Goal: Task Accomplishment & Management: Complete application form

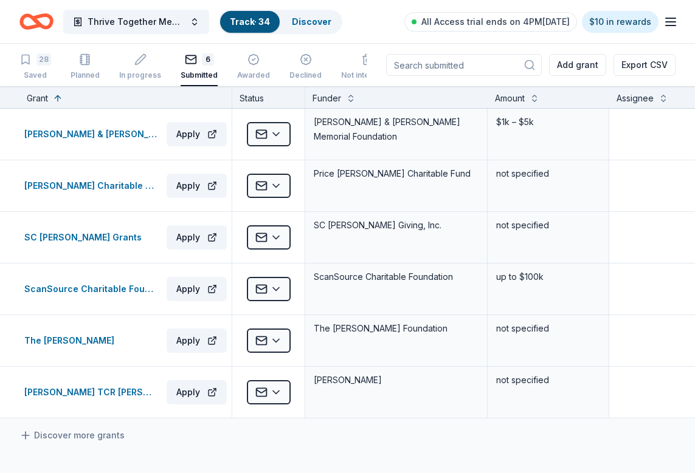
click at [673, 23] on icon "button" at bounding box center [670, 22] width 15 height 15
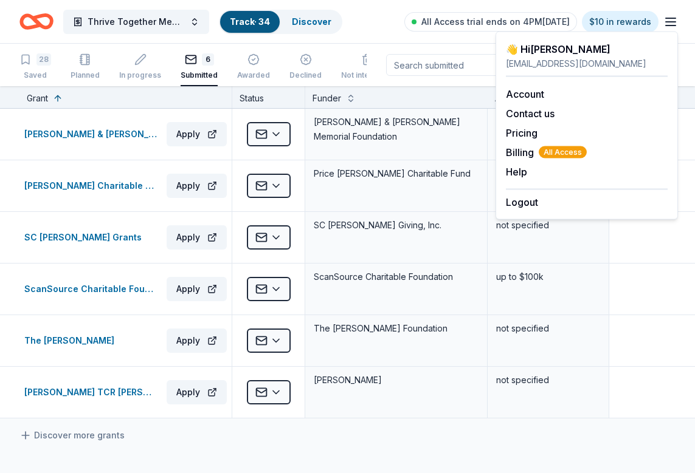
click at [376, 24] on div "Thrive Together Mental Health and Well-Being Program Track · 34 Discover All Ac…" at bounding box center [347, 21] width 656 height 29
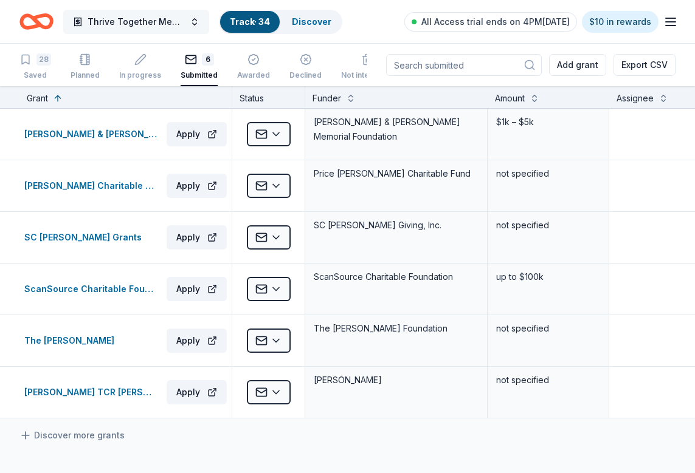
click at [189, 20] on button "Thrive Together Mental Health and Well-Being Program" at bounding box center [136, 22] width 146 height 24
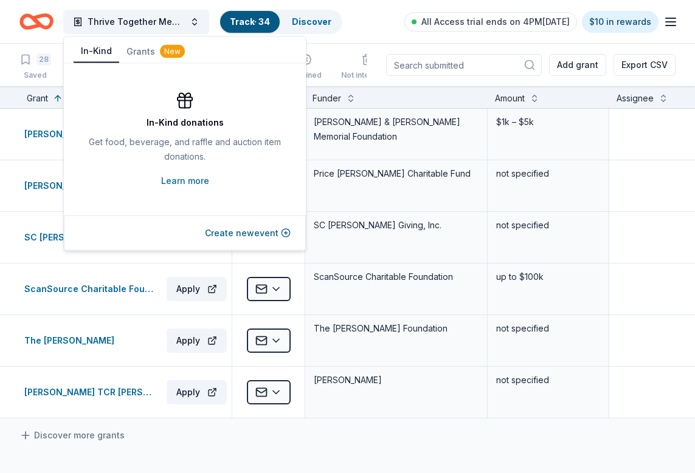
click at [91, 48] on button "In-Kind" at bounding box center [97, 51] width 46 height 23
click at [256, 232] on button "Create new event" at bounding box center [248, 233] width 86 height 15
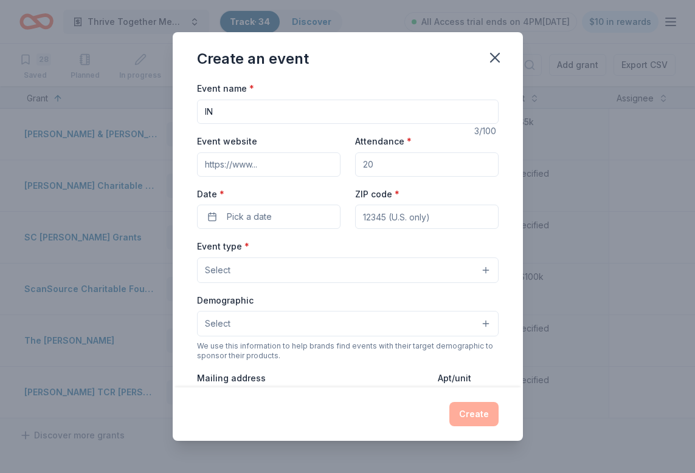
type input "I"
type input "SPRING CAREGIVER SUPPORT"
click at [380, 164] on input "Attendance *" at bounding box center [426, 165] width 143 height 24
type input "50"
click at [320, 181] on div "Event website Attendance * 50 Date * Pick a date ZIP code *" at bounding box center [347, 181] width 301 height 95
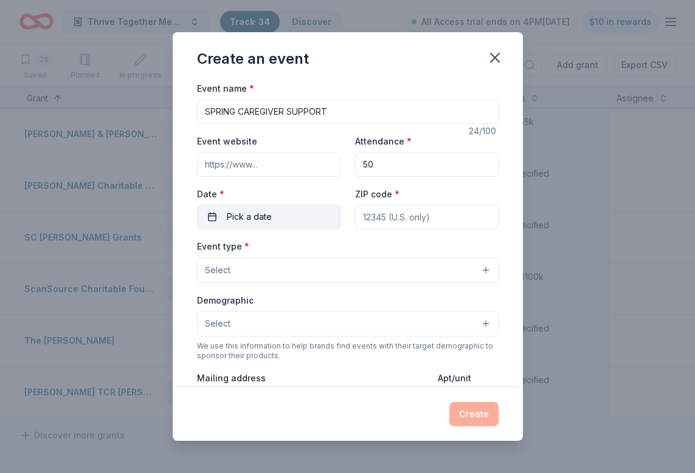
click at [303, 215] on button "Pick a date" at bounding box center [268, 217] width 143 height 24
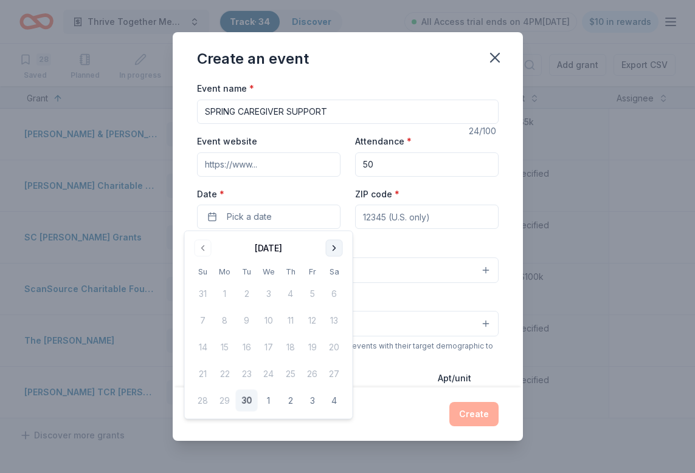
click at [328, 244] on button "Go to next month" at bounding box center [334, 248] width 17 height 17
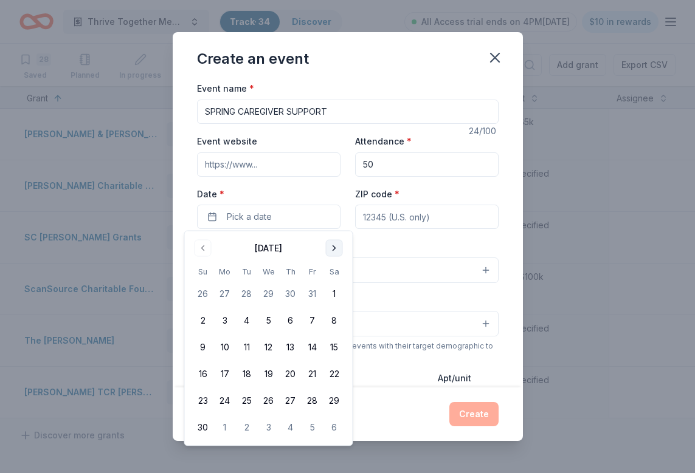
click at [328, 244] on button "Go to next month" at bounding box center [334, 248] width 17 height 17
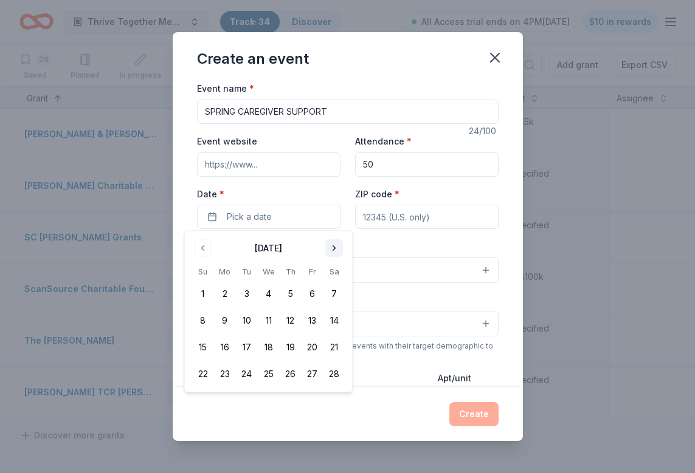
click at [328, 244] on button "Go to next month" at bounding box center [334, 248] width 17 height 17
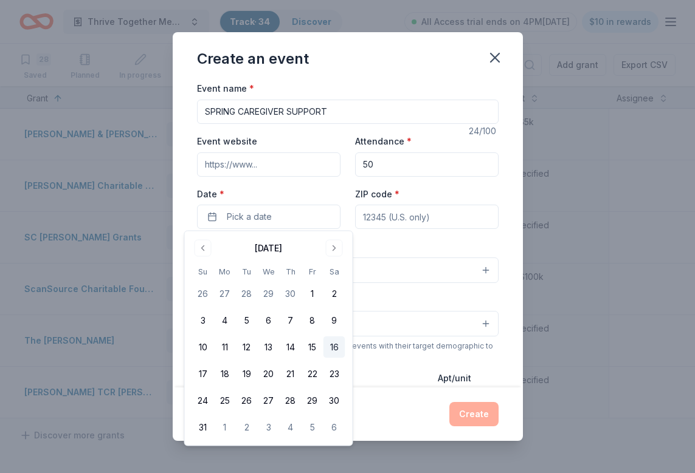
click at [337, 348] on button "16" at bounding box center [334, 348] width 22 height 22
click at [422, 232] on div "Event name * SPRING CAREGIVER SUPPORT 24 /100 Event website Attendance * 50 Dat…" at bounding box center [347, 362] width 301 height 562
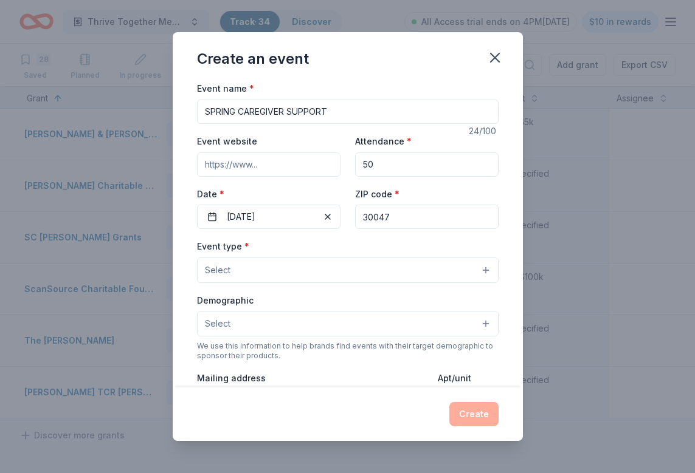
type input "30047"
click at [328, 238] on div "Event name * SPRING CAREGIVER SUPPORT 24 /100 Event website Attendance * 50 Dat…" at bounding box center [347, 362] width 301 height 562
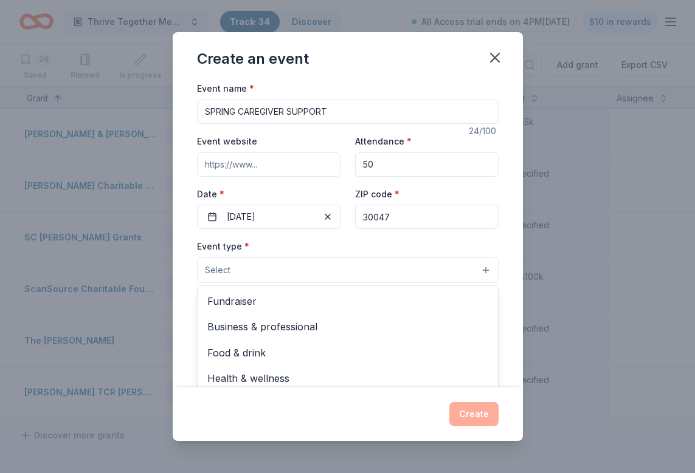
click at [329, 267] on button "Select" at bounding box center [347, 271] width 301 height 26
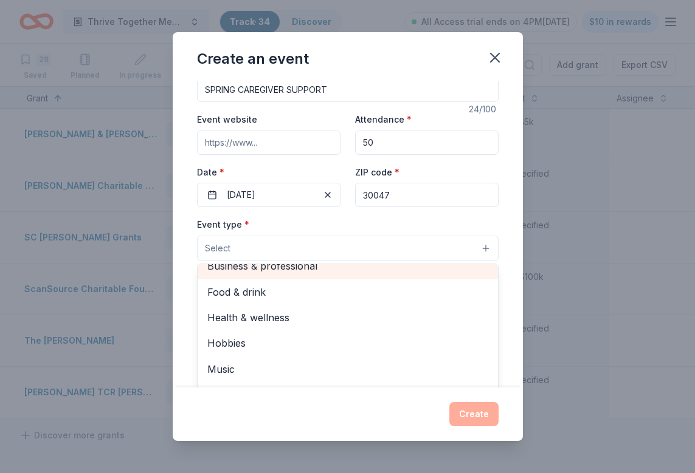
scroll to position [22, 0]
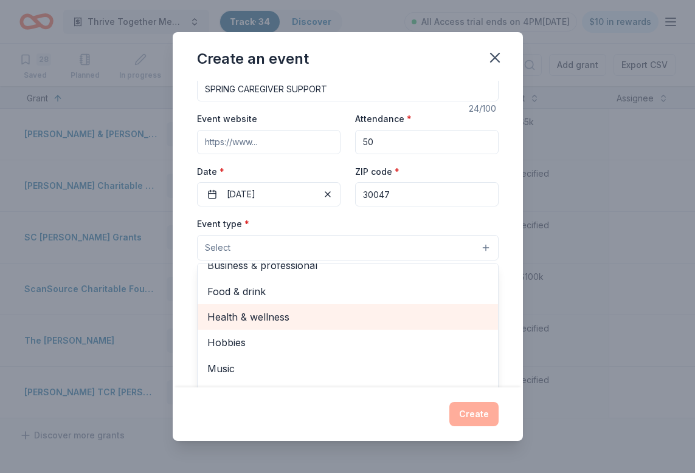
click at [306, 314] on span "Health & wellness" at bounding box center [347, 317] width 281 height 16
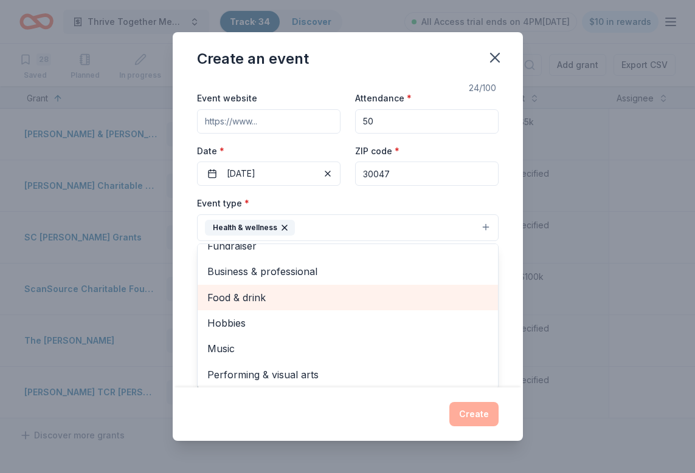
scroll to position [50, 0]
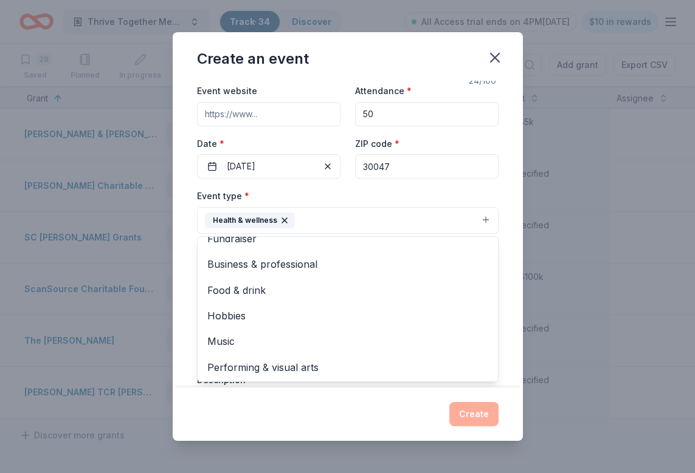
click at [332, 196] on div "Event type * Health & wellness Fundraiser Business & professional Food & drink …" at bounding box center [347, 211] width 301 height 46
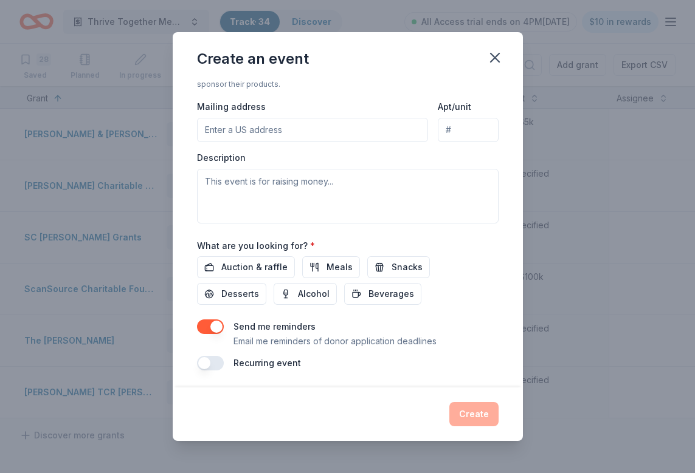
scroll to position [271, 0]
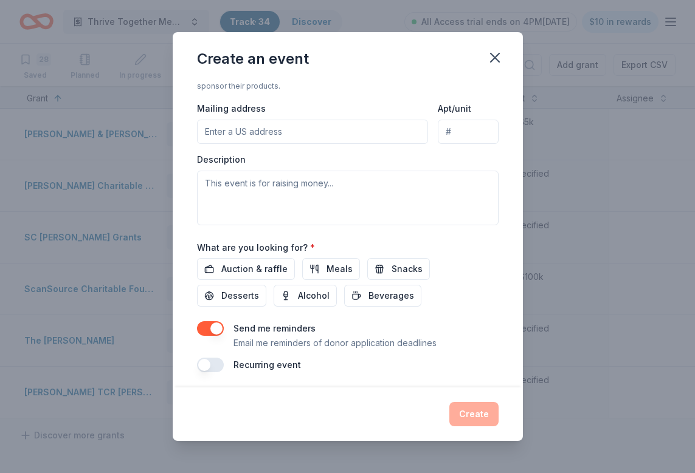
click at [219, 323] on button "button" at bounding box center [210, 328] width 27 height 15
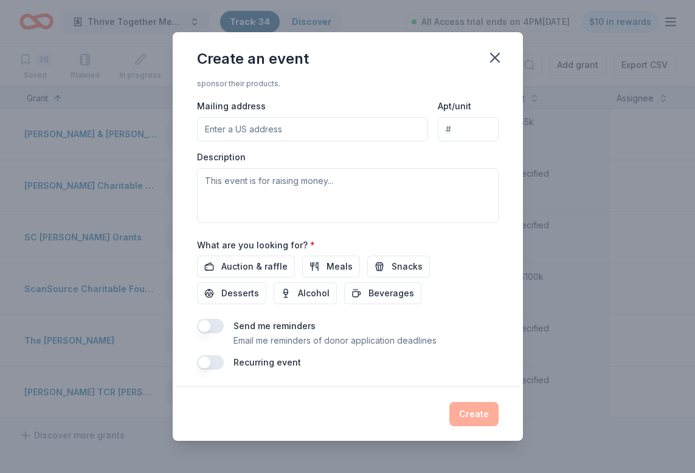
scroll to position [273, 0]
click at [475, 411] on div "Create" at bounding box center [347, 414] width 301 height 24
click at [203, 324] on button "button" at bounding box center [210, 327] width 27 height 15
click at [216, 321] on button "button" at bounding box center [210, 327] width 27 height 15
click at [368, 291] on span "Beverages" at bounding box center [391, 294] width 46 height 15
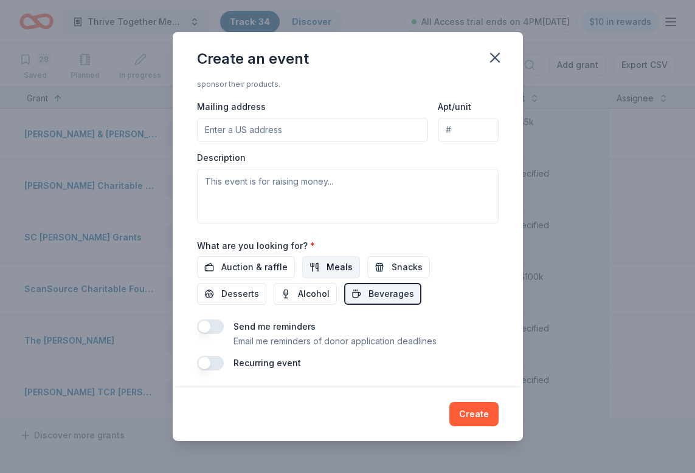
click at [328, 266] on span "Meals" at bounding box center [339, 267] width 26 height 15
click at [269, 260] on span "Auction & raffle" at bounding box center [254, 267] width 66 height 15
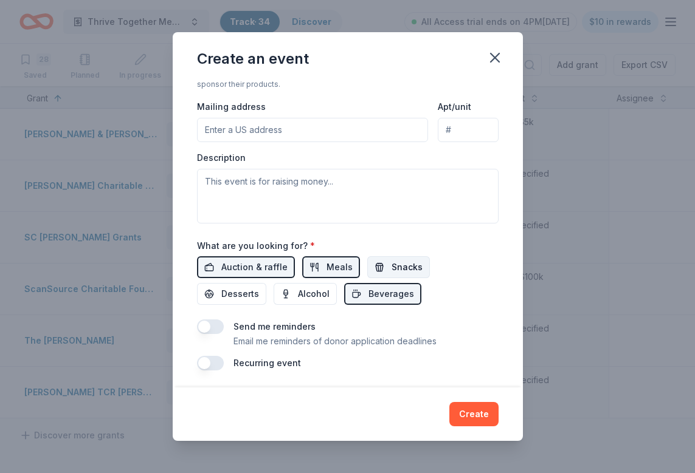
click at [397, 260] on span "Snacks" at bounding box center [406, 267] width 31 height 15
click at [259, 287] on span "Desserts" at bounding box center [240, 294] width 38 height 15
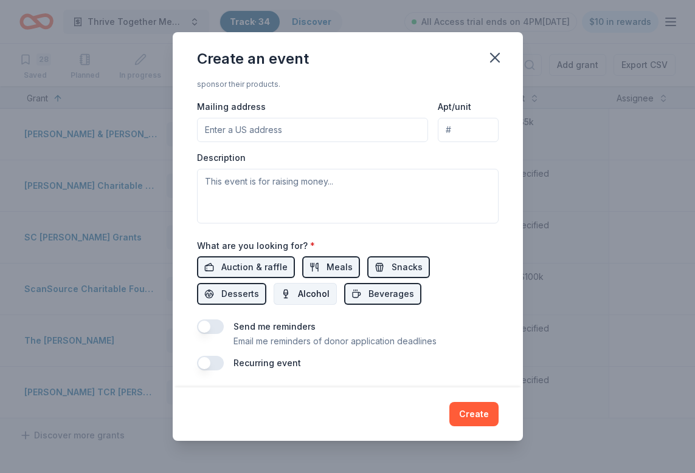
click at [298, 298] on span "Alcohol" at bounding box center [314, 294] width 32 height 15
click at [463, 414] on button "Create" at bounding box center [473, 414] width 49 height 24
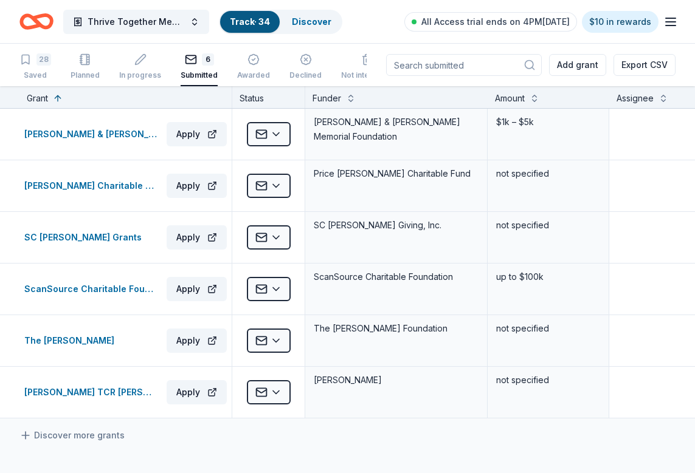
click at [192, 21] on div "Create an event Event name * SPRING CAREGIVER SUPPORT 24 /100 Event website Att…" at bounding box center [347, 236] width 695 height 473
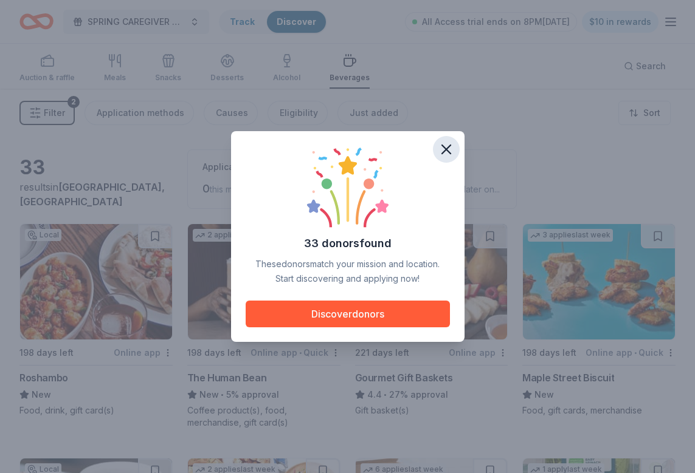
click at [446, 147] on icon "button" at bounding box center [446, 149] width 17 height 17
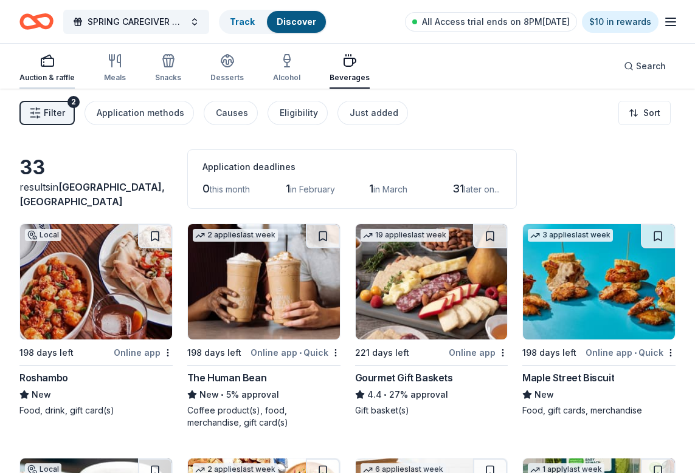
click at [50, 64] on icon "button" at bounding box center [47, 60] width 15 height 15
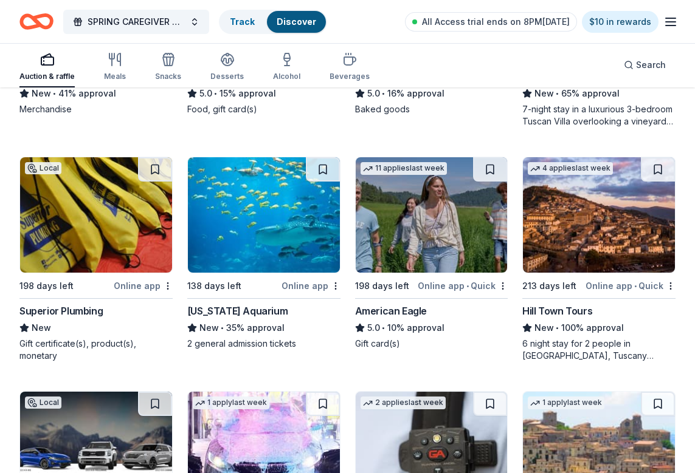
scroll to position [1931, 0]
click at [491, 173] on button at bounding box center [490, 169] width 34 height 24
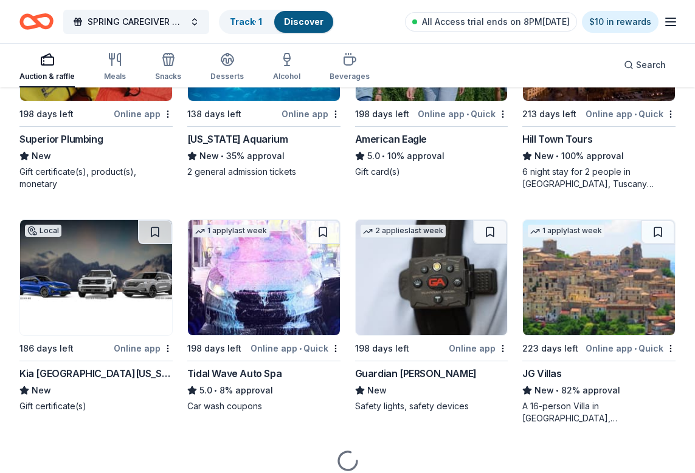
scroll to position [2111, 0]
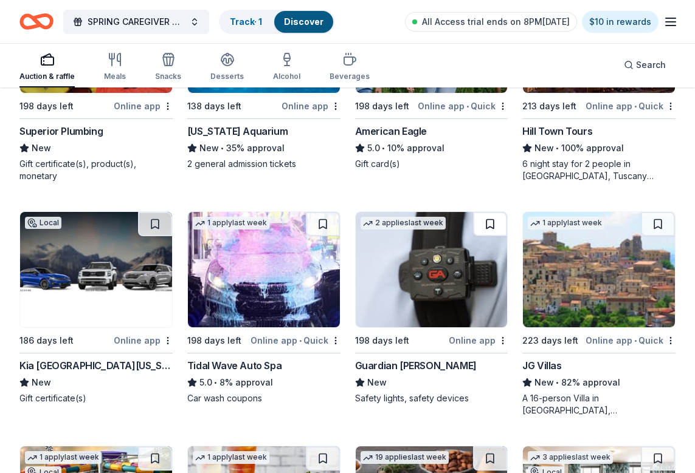
click at [487, 225] on button at bounding box center [490, 224] width 34 height 24
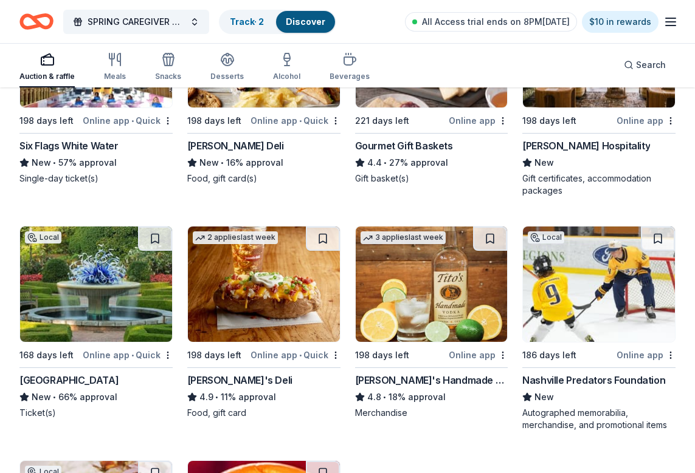
scroll to position [2577, 0]
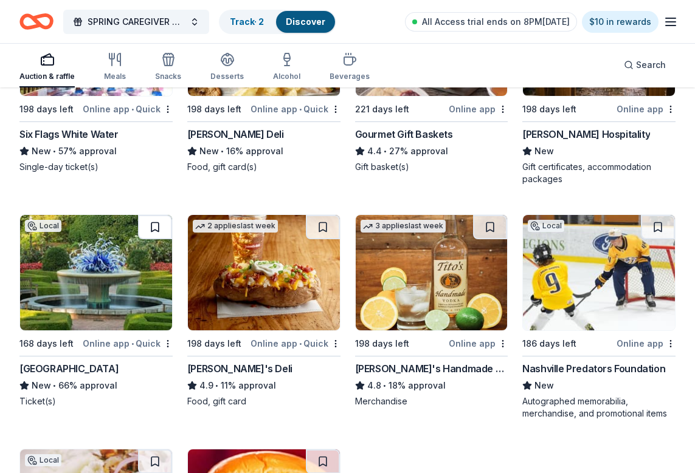
click at [155, 225] on button at bounding box center [155, 227] width 34 height 24
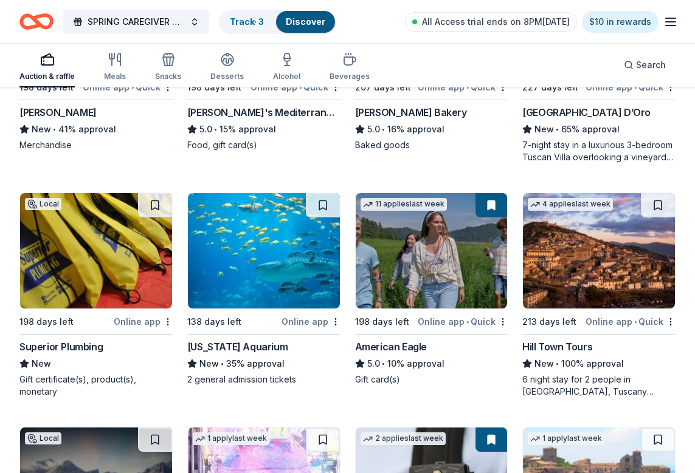
scroll to position [1890, 0]
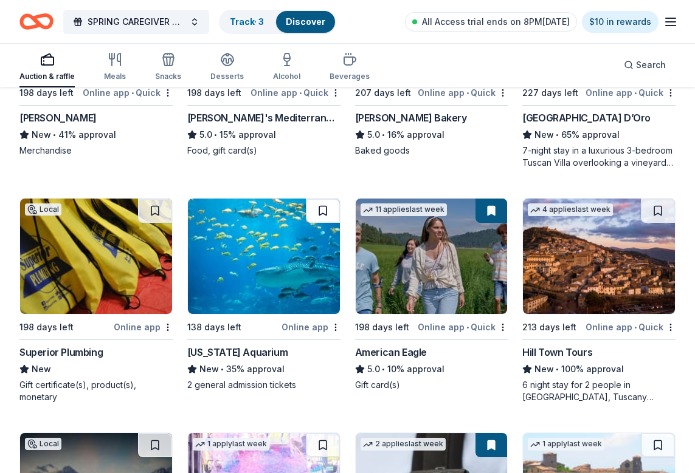
click at [325, 213] on button at bounding box center [323, 211] width 34 height 24
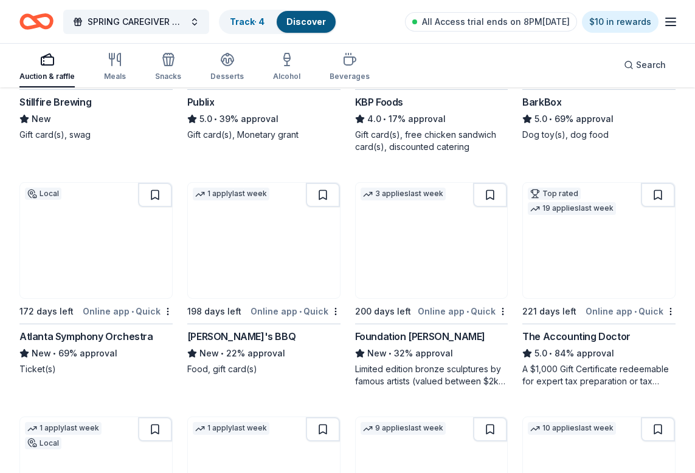
scroll to position [1198, 0]
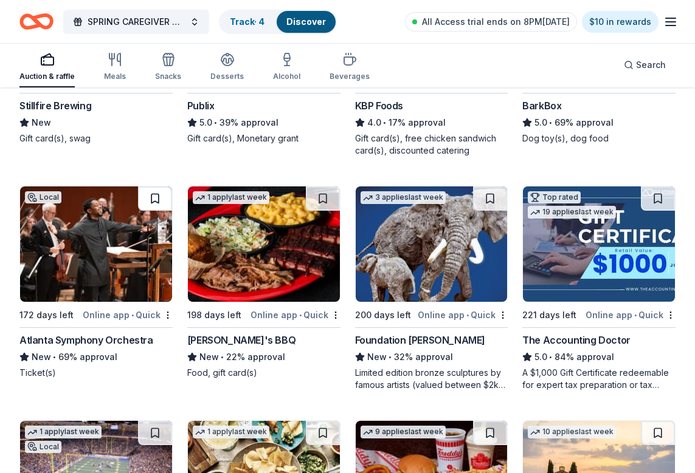
click at [153, 198] on button at bounding box center [155, 199] width 34 height 24
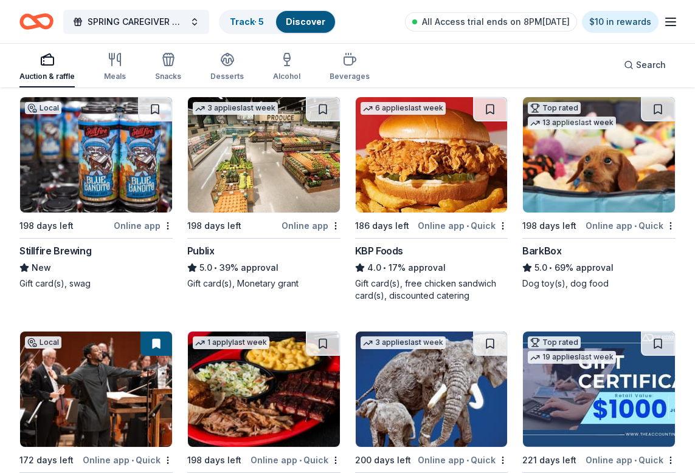
scroll to position [1045, 0]
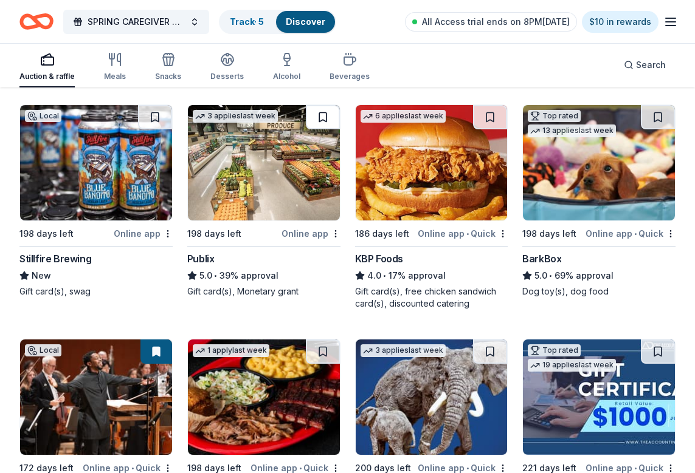
click at [322, 118] on button at bounding box center [323, 117] width 34 height 24
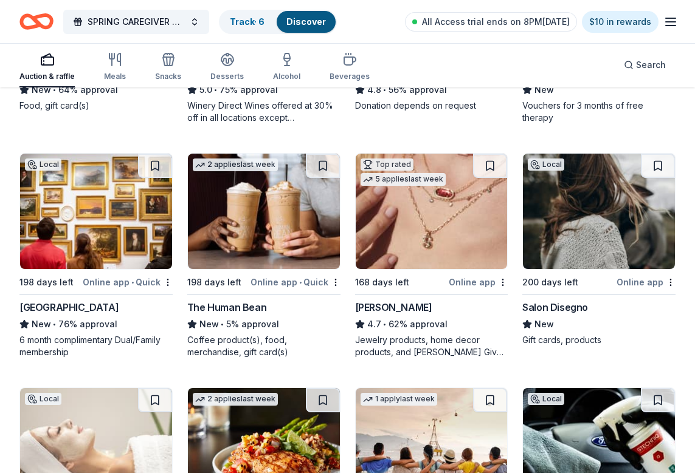
scroll to position [301, 0]
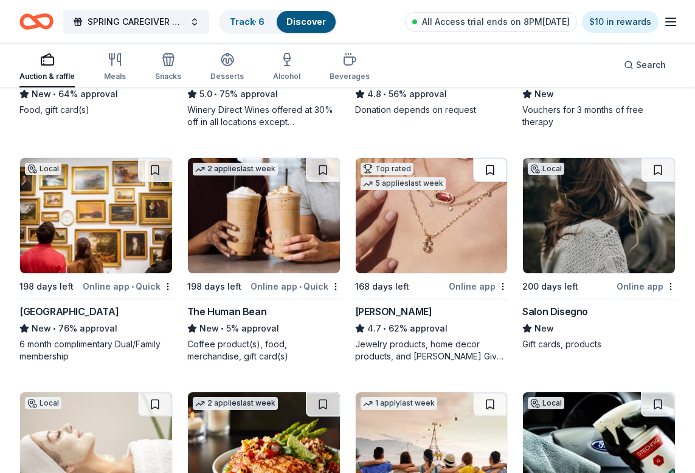
click at [486, 168] on button at bounding box center [490, 170] width 34 height 24
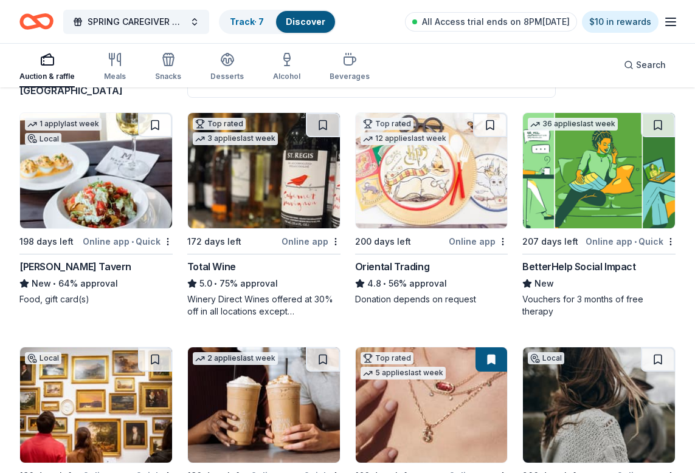
scroll to position [106, 0]
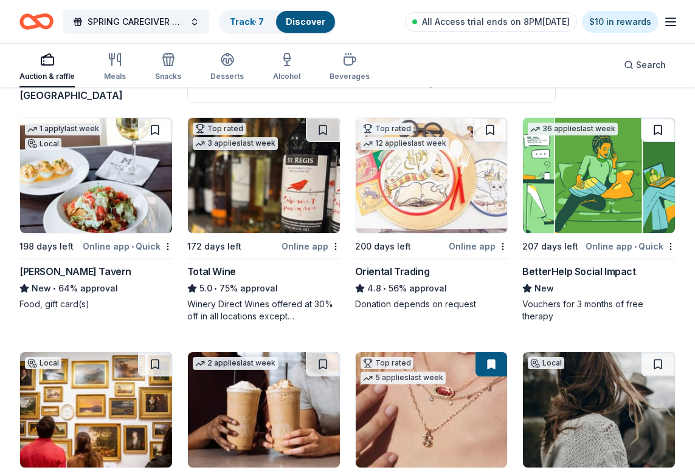
click at [659, 131] on button at bounding box center [658, 130] width 34 height 24
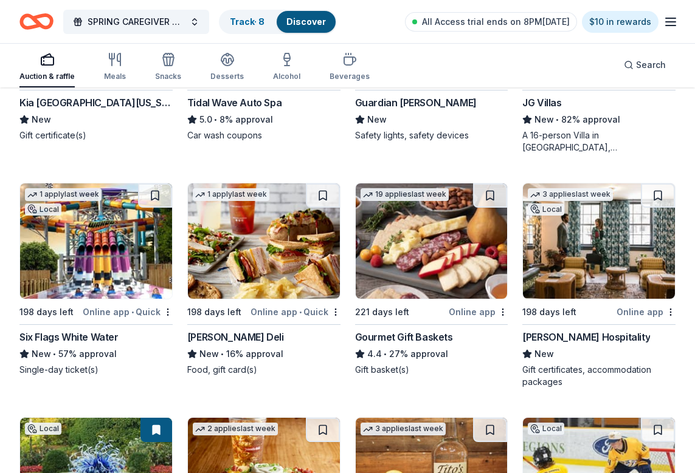
scroll to position [2381, 0]
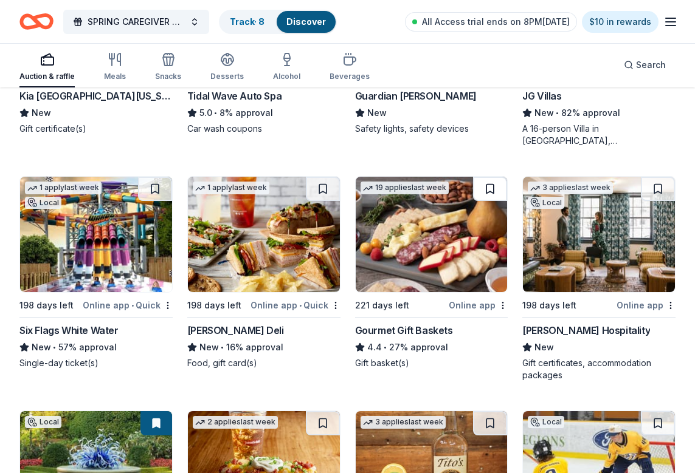
click at [489, 191] on button at bounding box center [490, 189] width 34 height 24
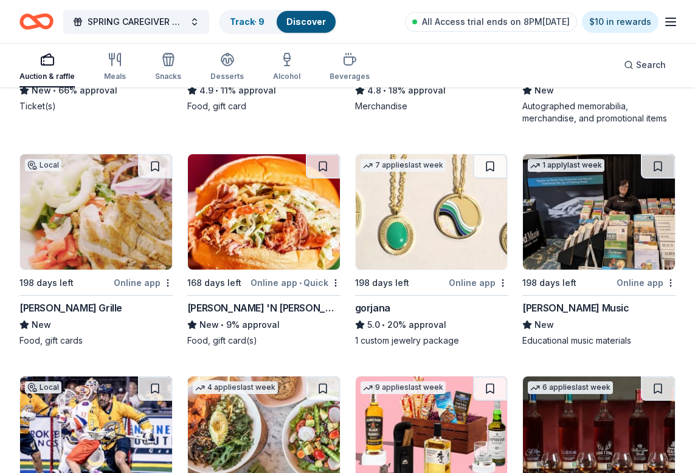
scroll to position [2873, 0]
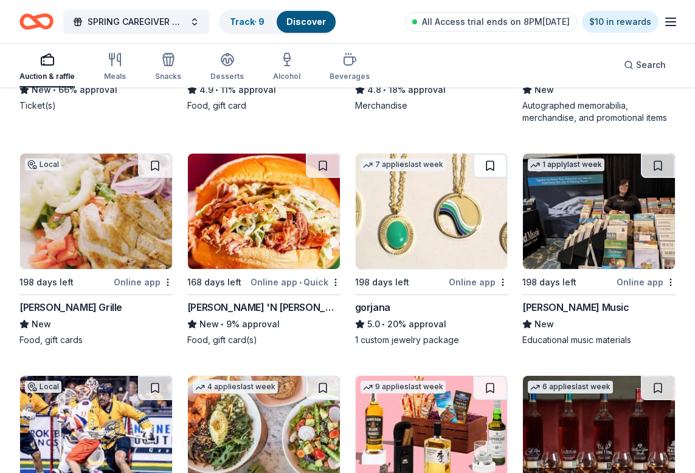
click at [490, 165] on button at bounding box center [490, 166] width 34 height 24
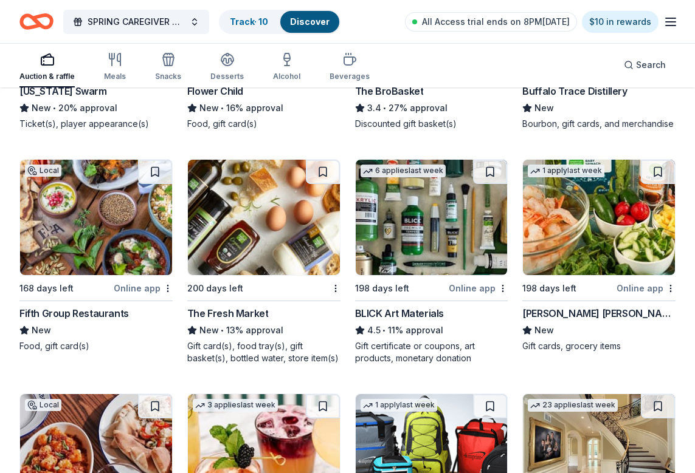
scroll to position [3314, 0]
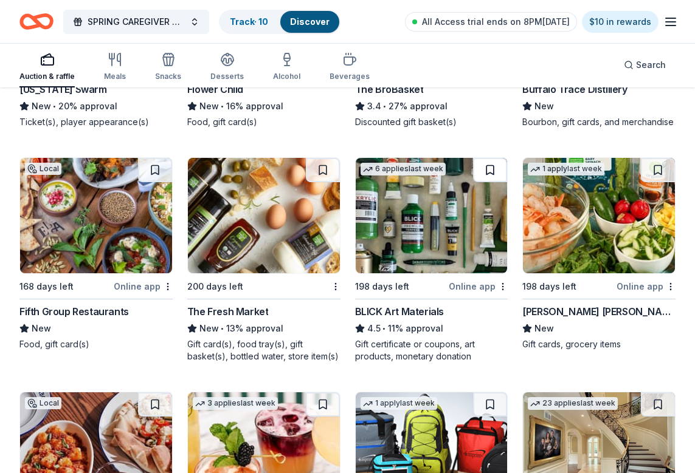
click at [489, 173] on button at bounding box center [490, 170] width 34 height 24
click at [322, 170] on button at bounding box center [323, 170] width 34 height 24
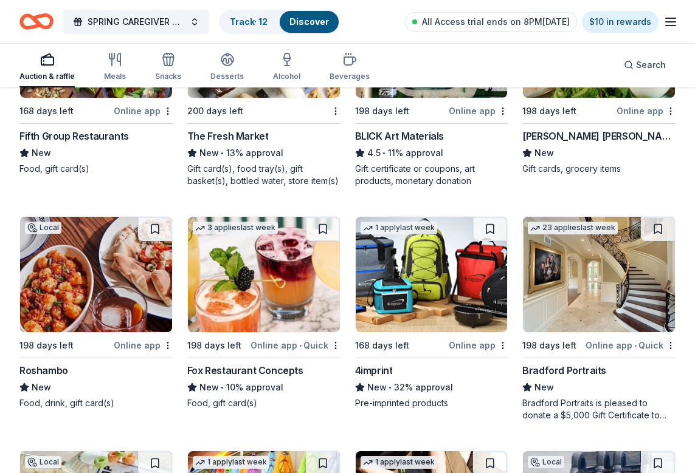
scroll to position [3492, 0]
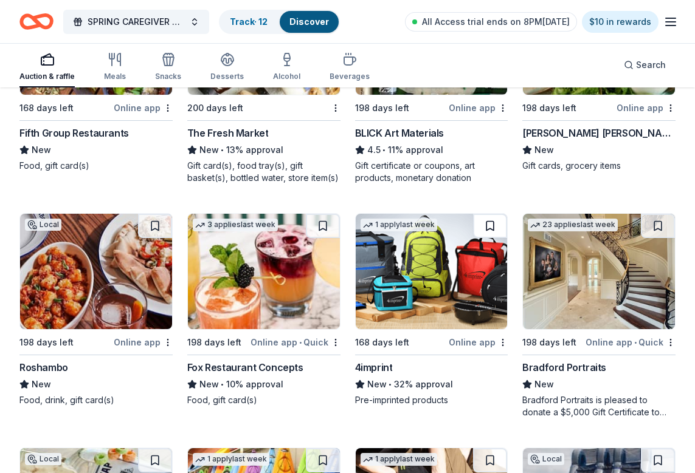
click at [487, 227] on button at bounding box center [490, 226] width 34 height 24
click at [661, 230] on button at bounding box center [658, 226] width 34 height 24
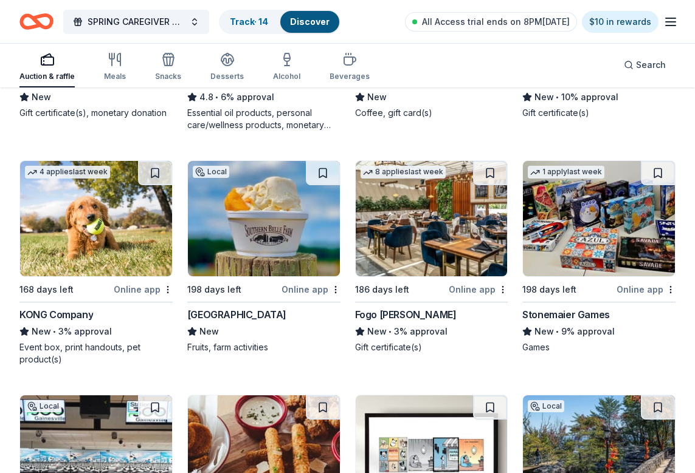
scroll to position [4250, 0]
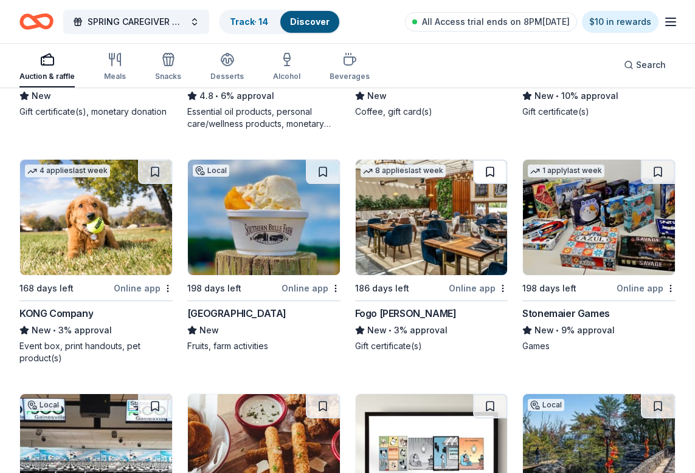
click at [490, 173] on button at bounding box center [490, 172] width 34 height 24
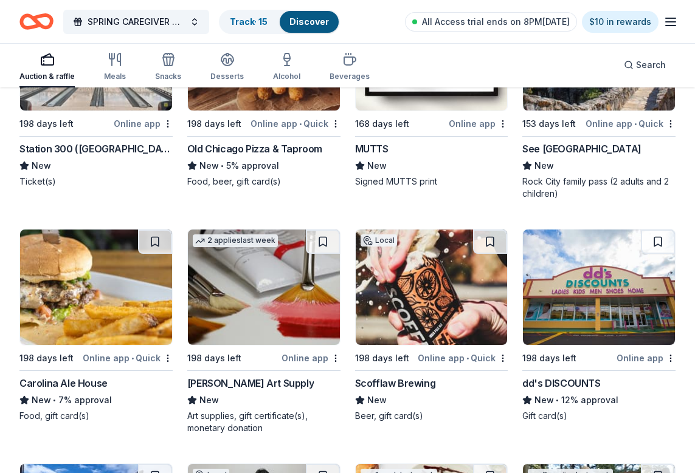
scroll to position [4651, 0]
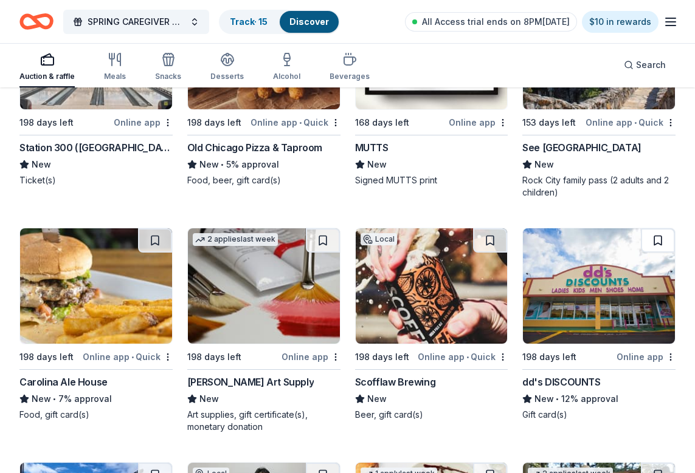
click at [656, 240] on button at bounding box center [658, 240] width 34 height 24
click at [321, 241] on button at bounding box center [323, 240] width 34 height 24
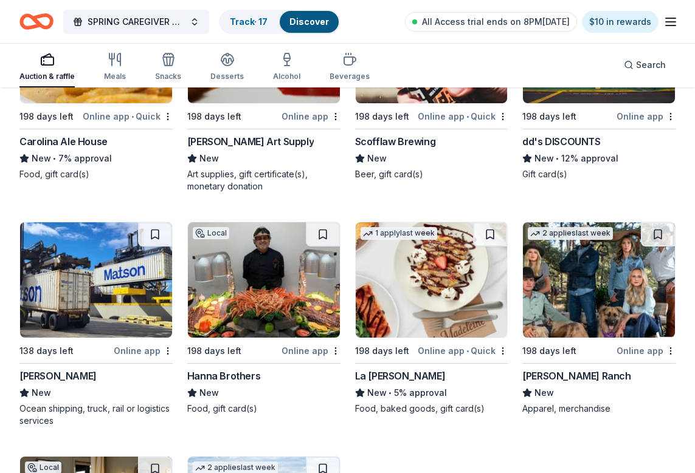
scroll to position [4894, 0]
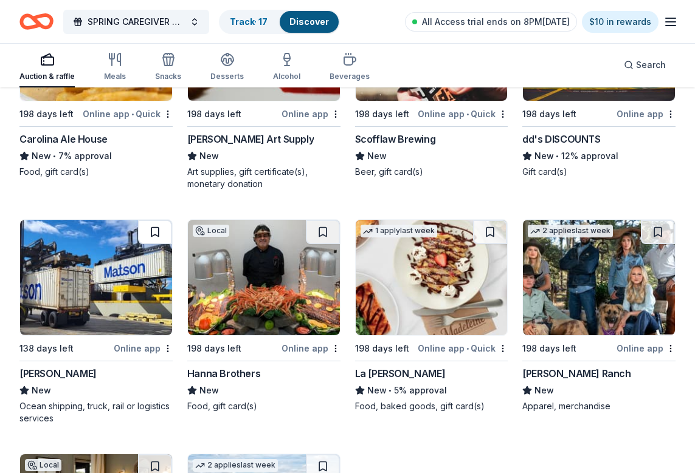
click at [154, 234] on button at bounding box center [155, 232] width 34 height 24
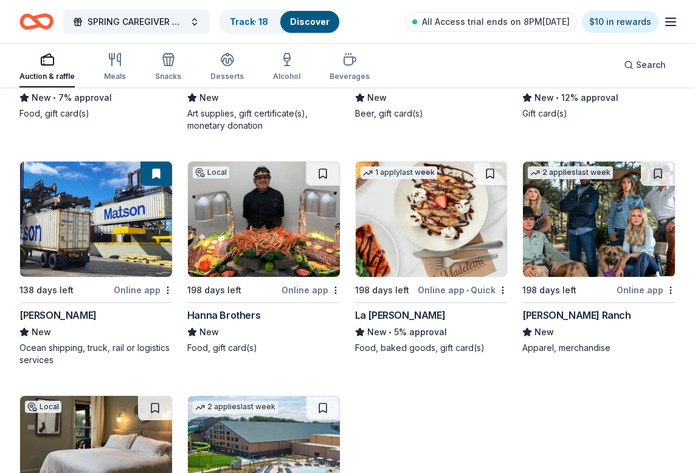
scroll to position [4956, 0]
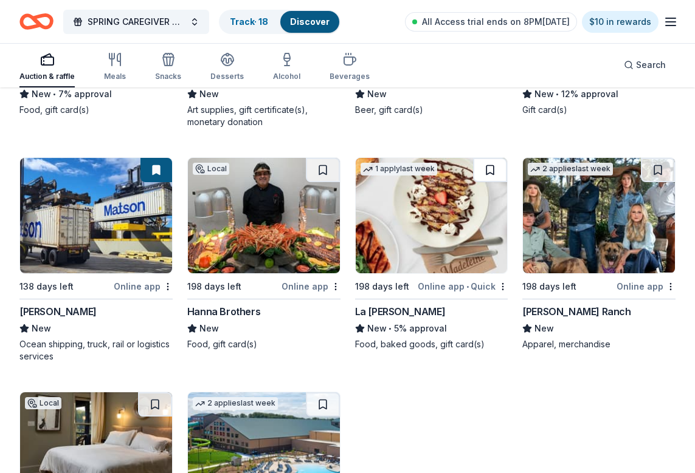
click at [495, 174] on button at bounding box center [490, 170] width 34 height 24
click at [657, 174] on button at bounding box center [658, 170] width 34 height 24
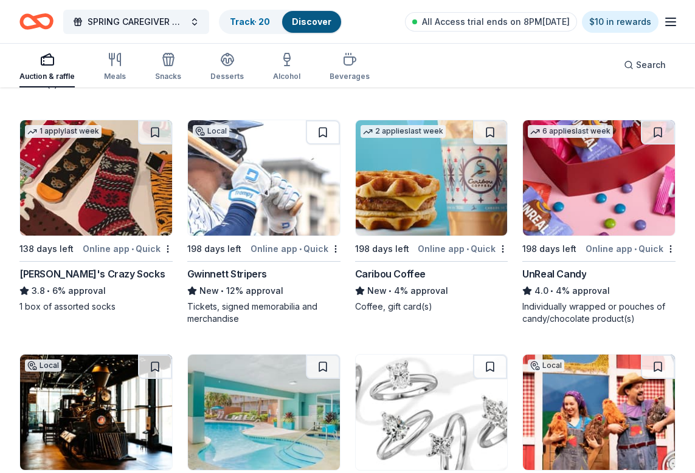
scroll to position [5678, 0]
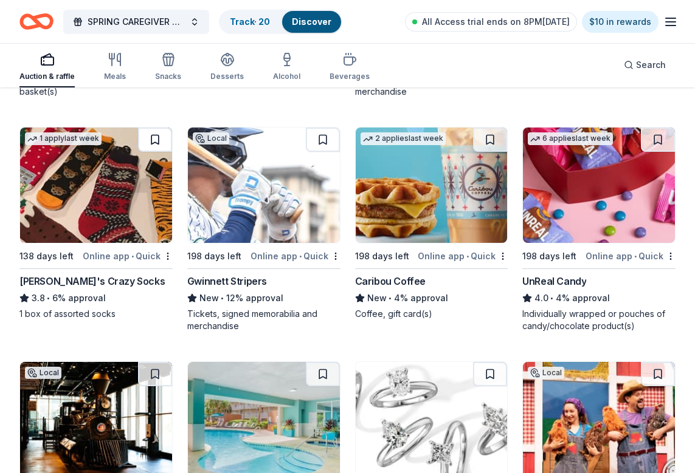
click at [155, 140] on button at bounding box center [155, 140] width 34 height 24
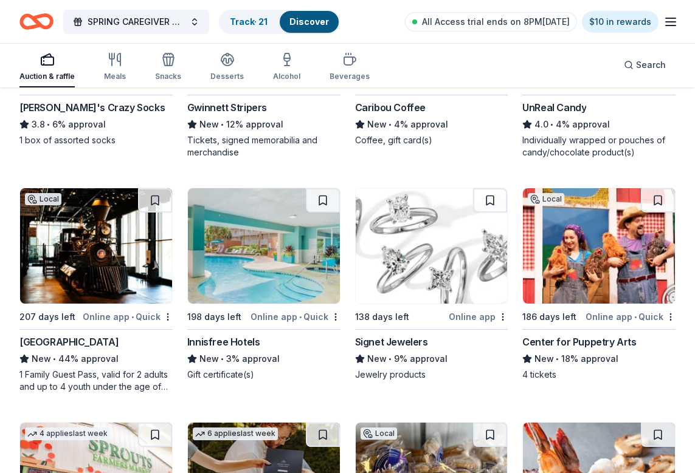
scroll to position [5853, 0]
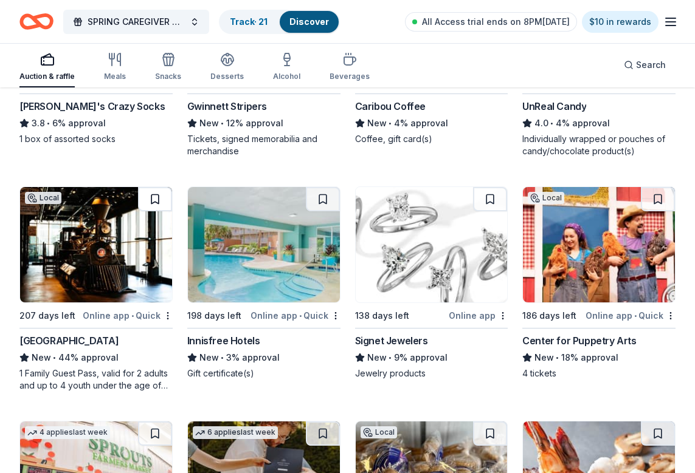
click at [154, 201] on button at bounding box center [155, 199] width 34 height 24
click at [321, 198] on button at bounding box center [323, 199] width 34 height 24
click at [492, 200] on button at bounding box center [490, 199] width 34 height 24
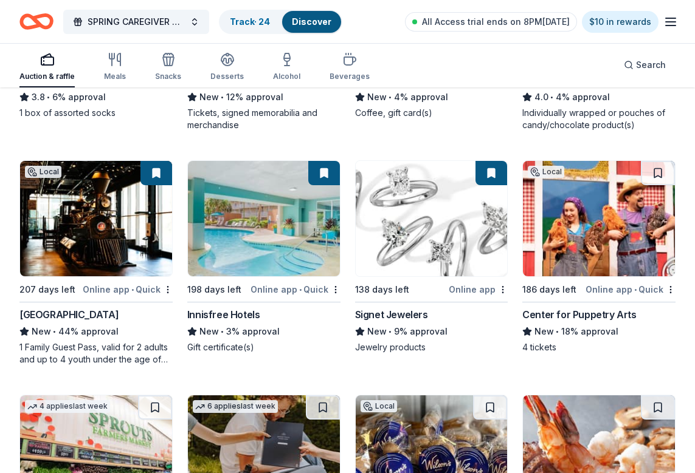
scroll to position [5888, 0]
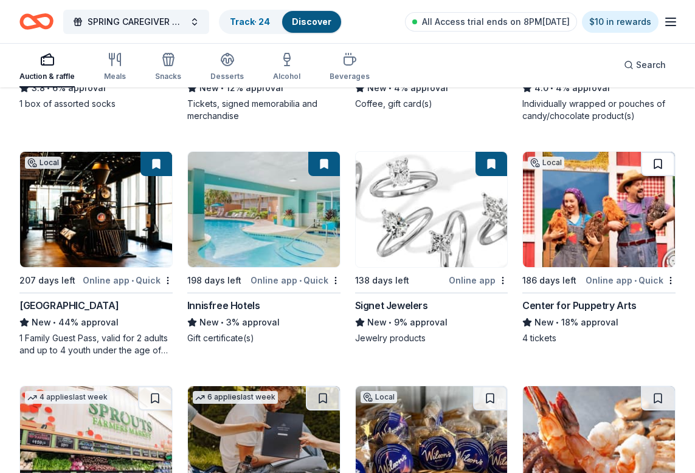
click at [656, 165] on button at bounding box center [658, 164] width 34 height 24
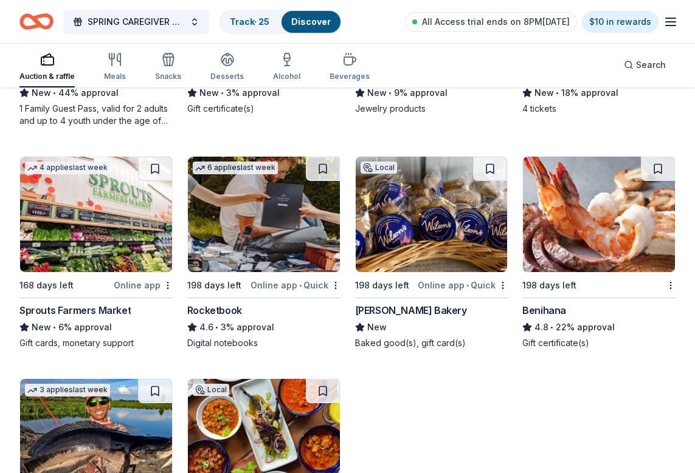
scroll to position [6117, 0]
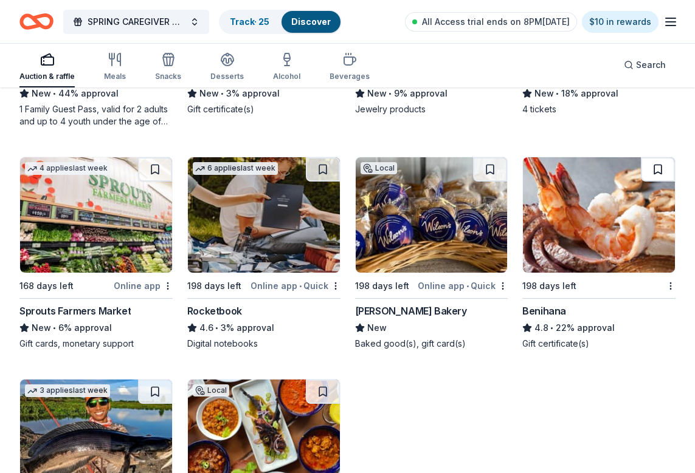
click at [660, 170] on button at bounding box center [658, 169] width 34 height 24
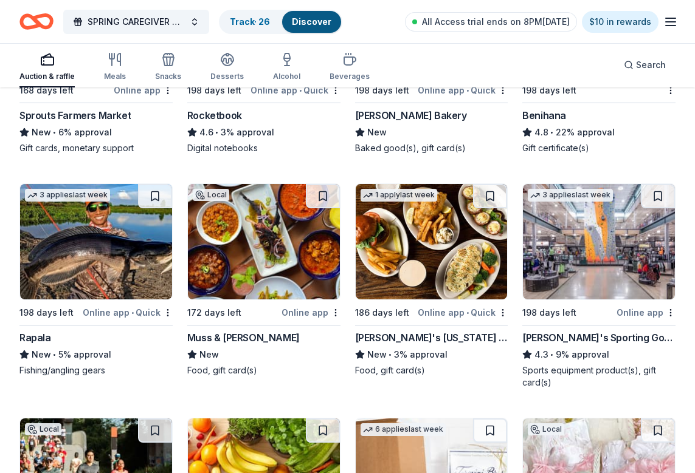
scroll to position [6316, 0]
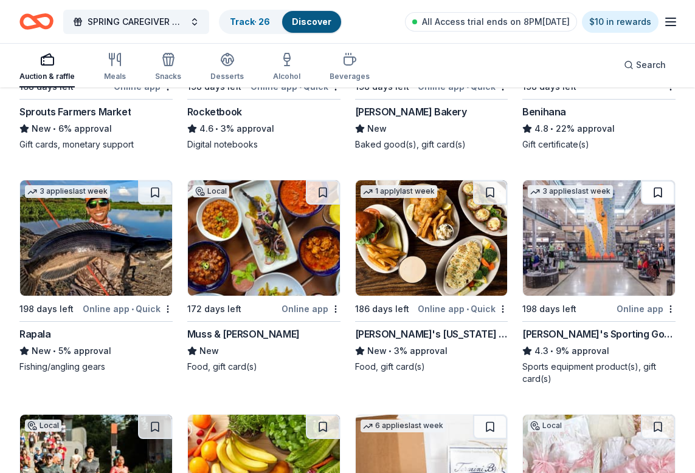
click at [654, 193] on button at bounding box center [658, 192] width 34 height 24
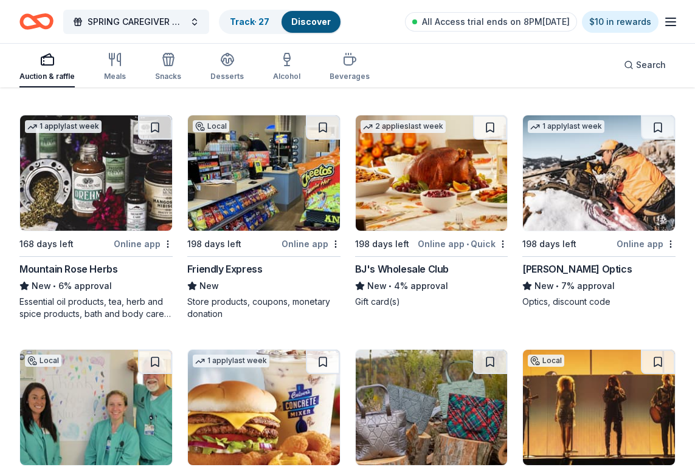
scroll to position [7067, 0]
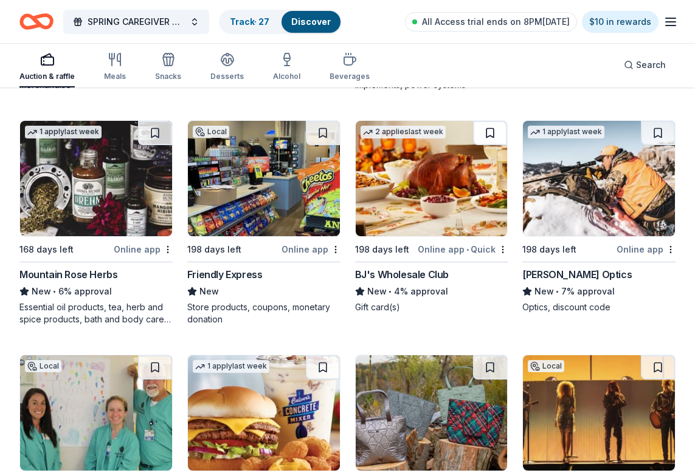
click at [487, 130] on button at bounding box center [490, 133] width 34 height 24
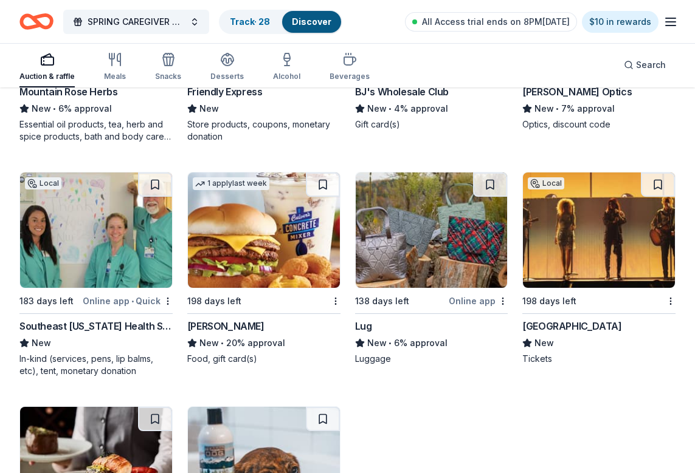
scroll to position [7249, 0]
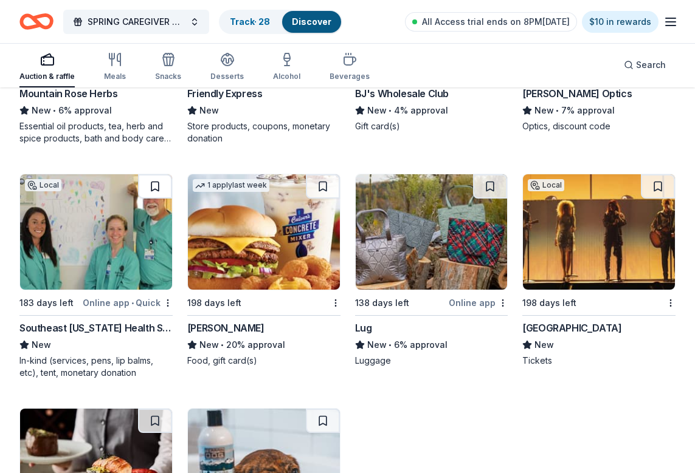
click at [156, 193] on button at bounding box center [155, 186] width 34 height 24
click at [321, 185] on button at bounding box center [323, 186] width 34 height 24
click at [660, 191] on button at bounding box center [658, 186] width 34 height 24
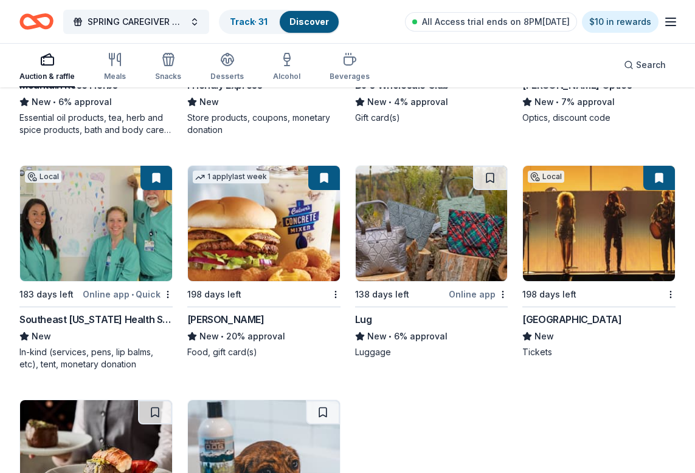
scroll to position [7265, 0]
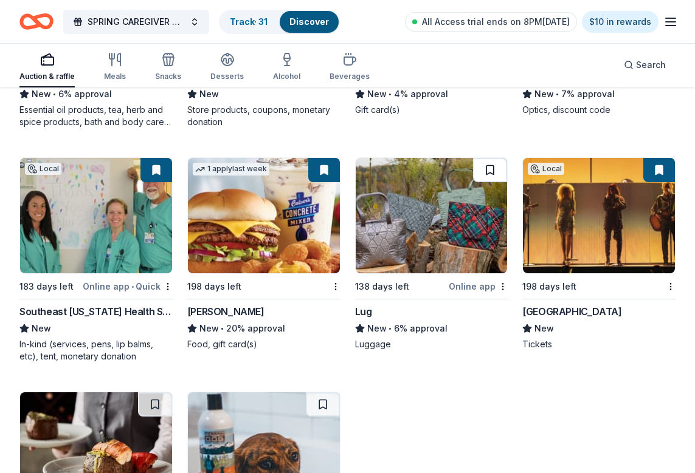
click at [492, 173] on button at bounding box center [490, 170] width 34 height 24
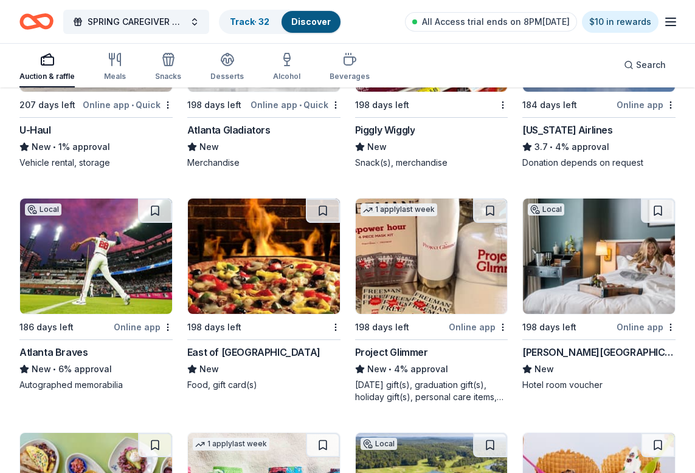
scroll to position [7905, 0]
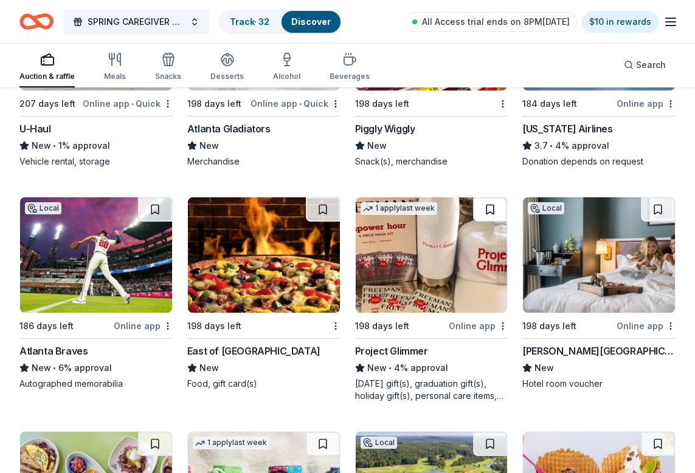
click at [493, 210] on button at bounding box center [490, 209] width 34 height 24
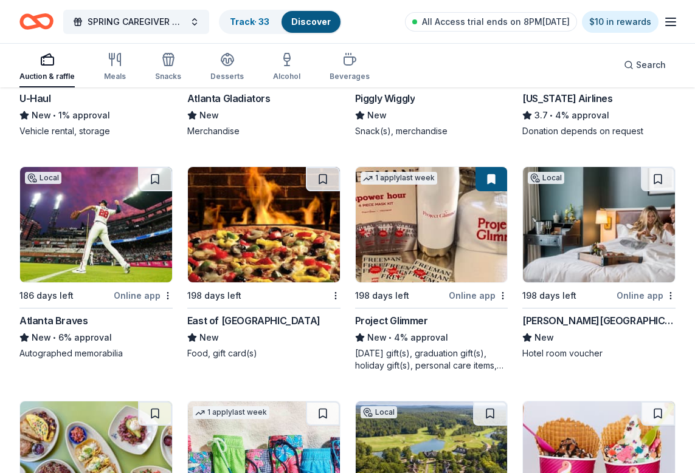
scroll to position [7941, 0]
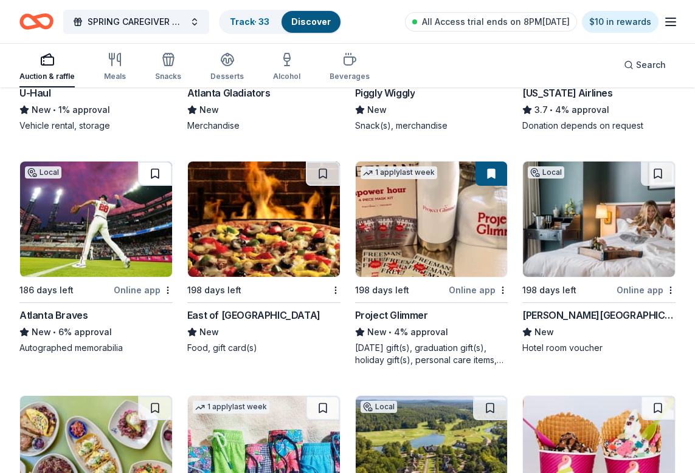
click at [156, 176] on button at bounding box center [155, 174] width 34 height 24
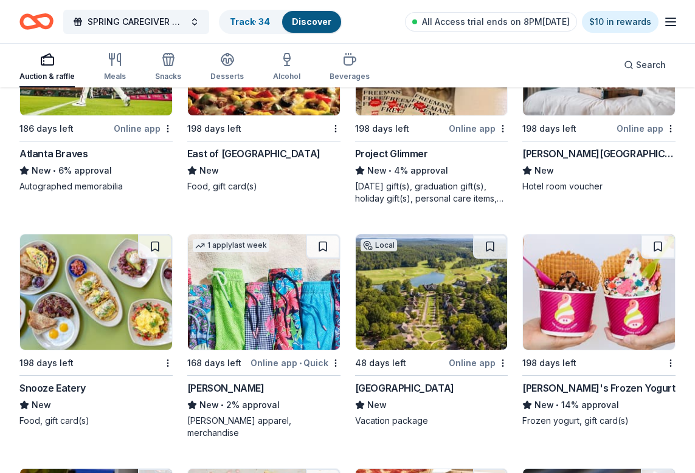
scroll to position [8103, 0]
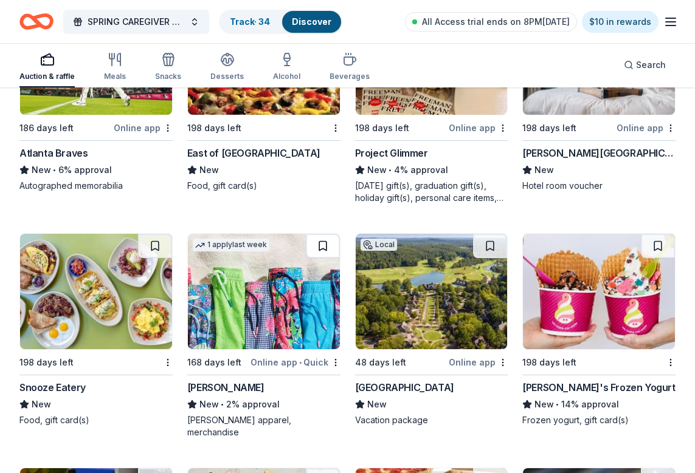
click at [323, 248] on button at bounding box center [323, 246] width 34 height 24
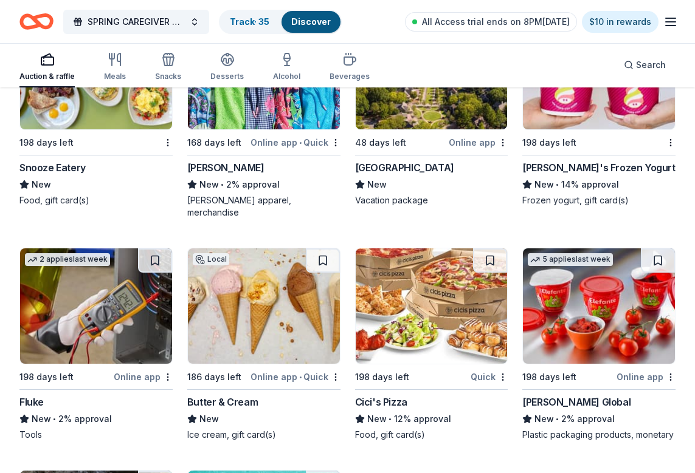
scroll to position [8327, 0]
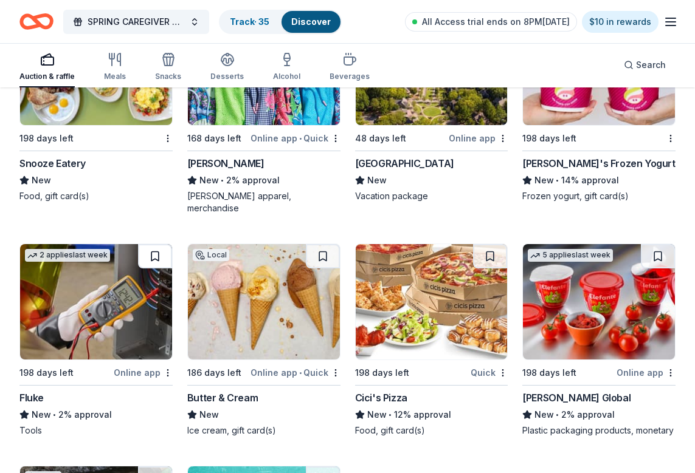
click at [158, 245] on button at bounding box center [155, 256] width 34 height 24
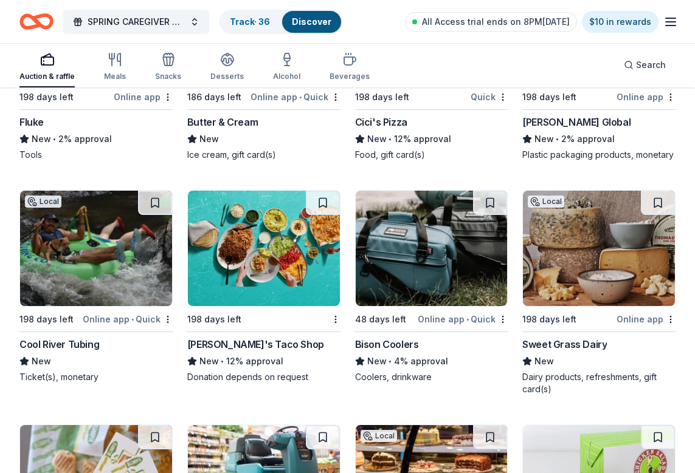
scroll to position [8607, 0]
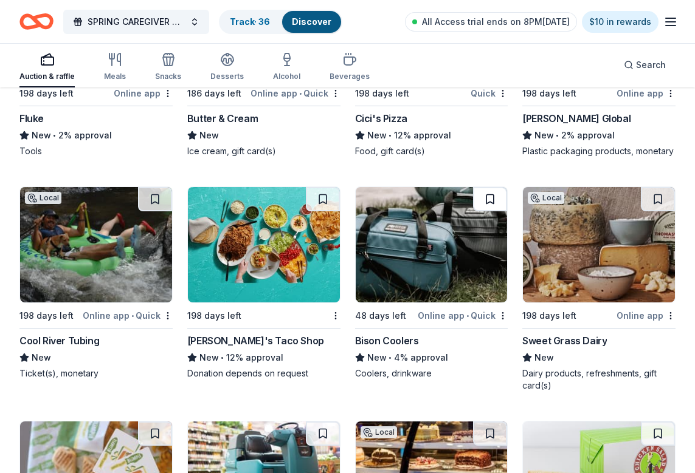
click at [489, 188] on button at bounding box center [490, 199] width 34 height 24
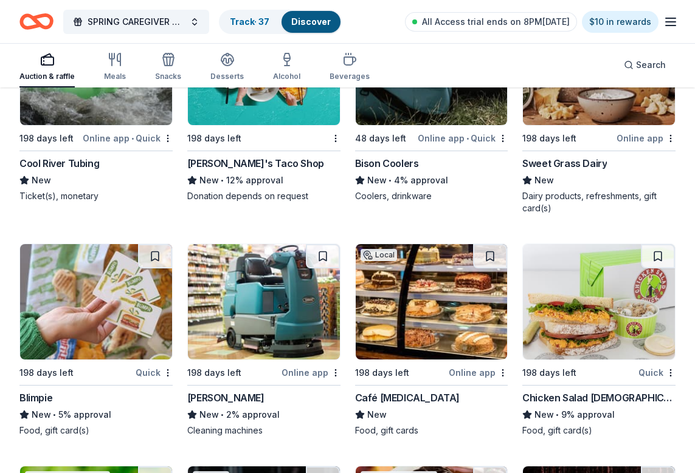
scroll to position [8785, 0]
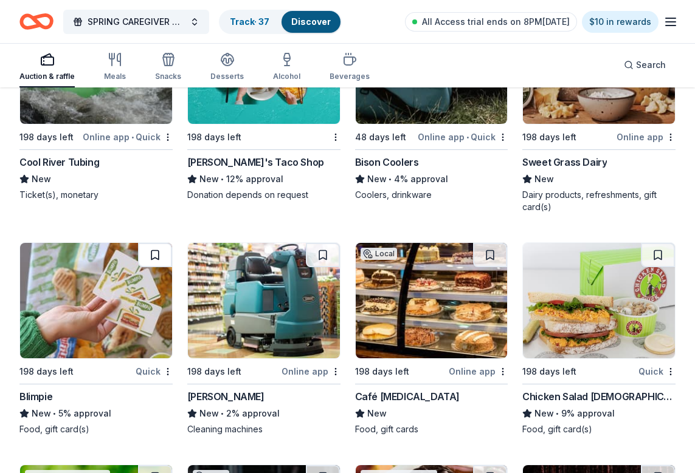
click at [155, 243] on button at bounding box center [155, 255] width 34 height 24
click at [489, 243] on button at bounding box center [490, 255] width 34 height 24
click at [658, 243] on button at bounding box center [658, 255] width 34 height 24
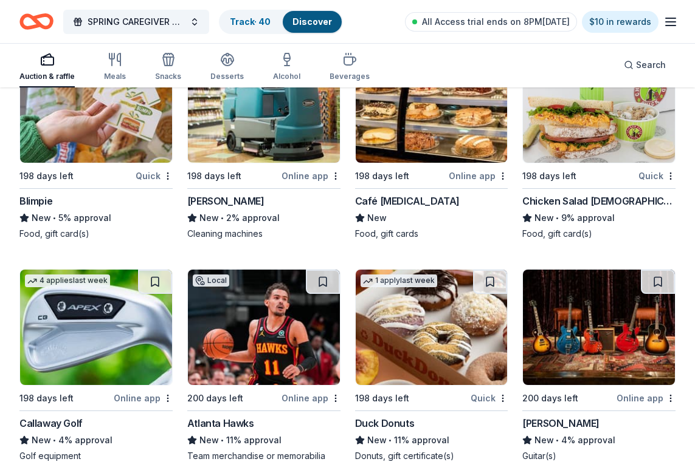
scroll to position [9008, 0]
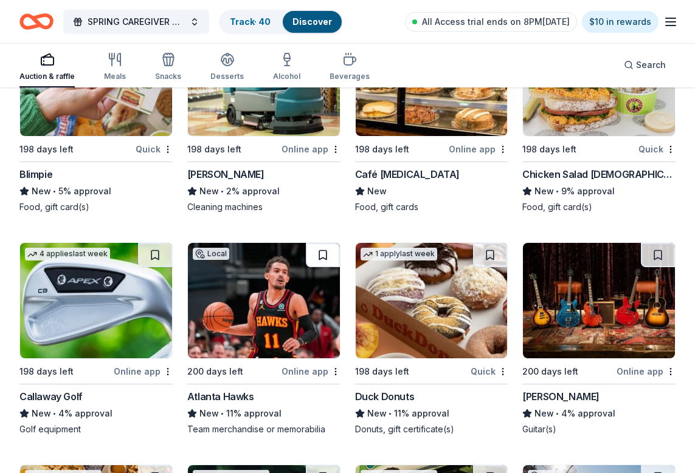
click at [321, 243] on button at bounding box center [323, 255] width 34 height 24
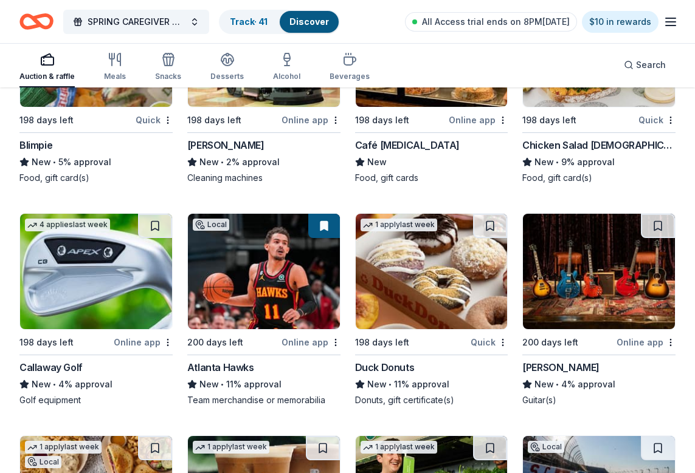
scroll to position [9038, 0]
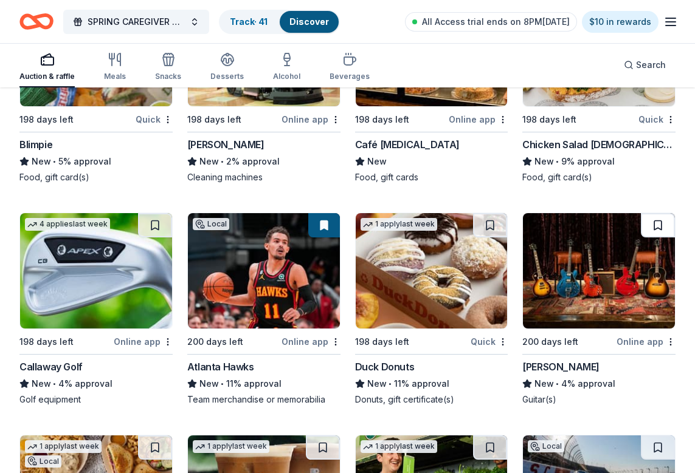
click at [657, 218] on button at bounding box center [658, 225] width 34 height 24
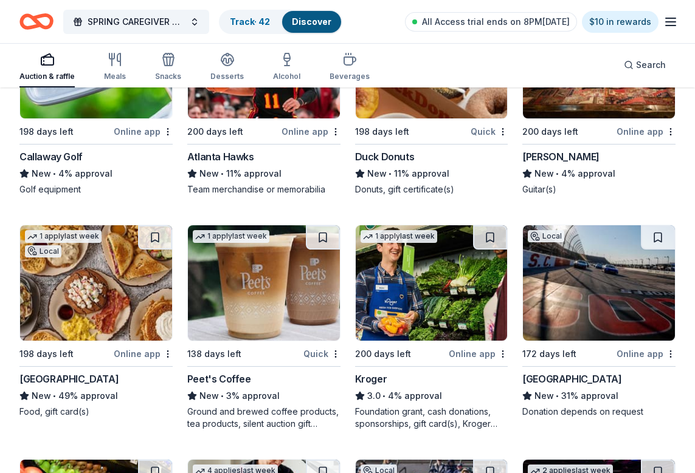
scroll to position [9254, 0]
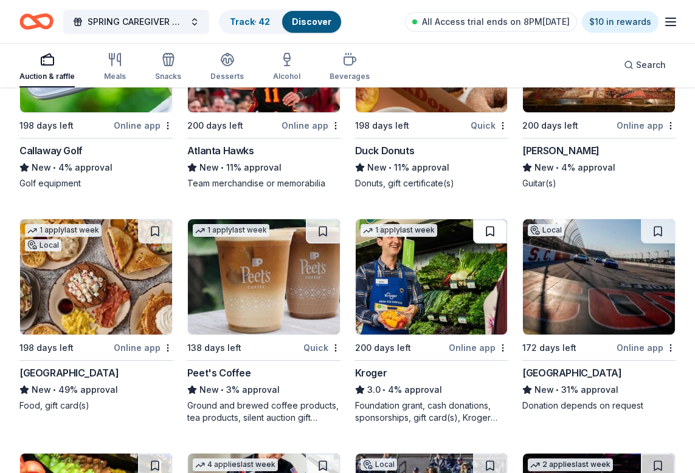
click at [490, 219] on button at bounding box center [490, 231] width 34 height 24
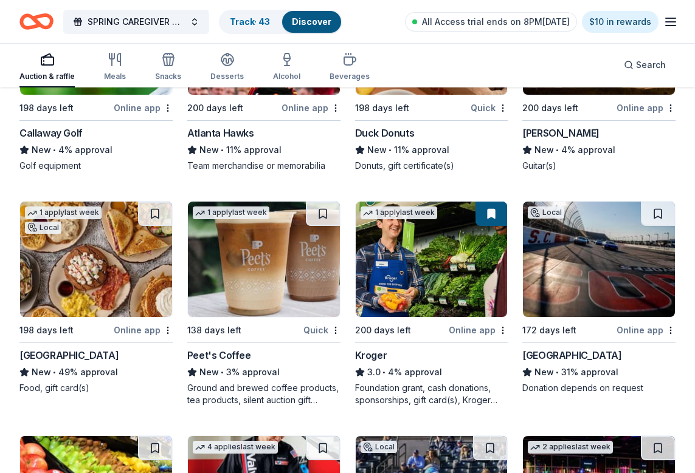
scroll to position [9276, 0]
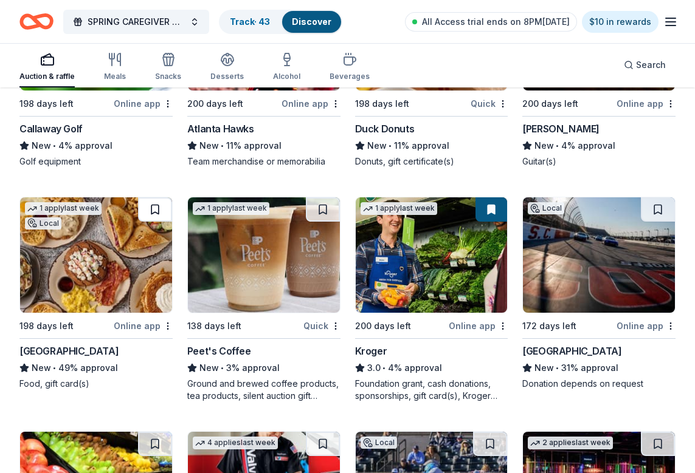
click at [154, 199] on button at bounding box center [155, 209] width 34 height 24
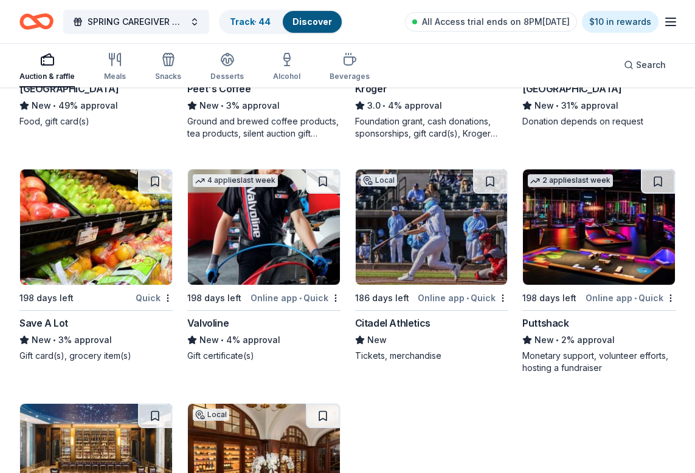
scroll to position [9541, 0]
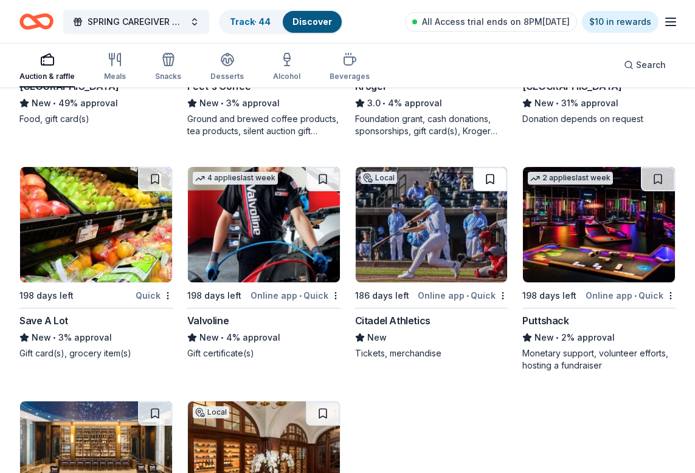
click at [487, 169] on button at bounding box center [490, 179] width 34 height 24
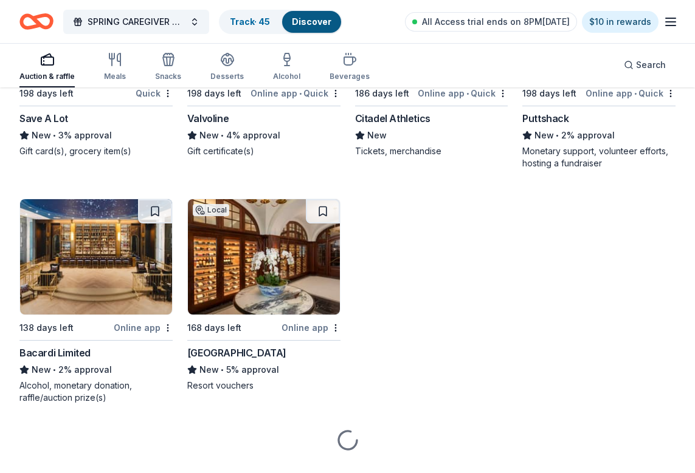
scroll to position [9744, 0]
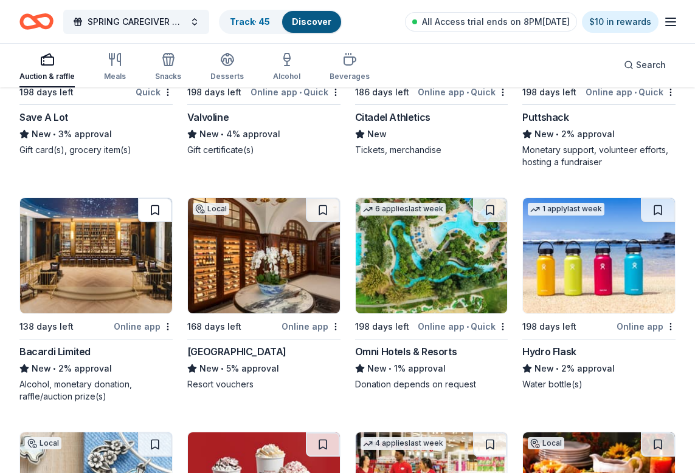
click at [153, 198] on button at bounding box center [155, 210] width 34 height 24
click at [326, 199] on button at bounding box center [323, 210] width 34 height 24
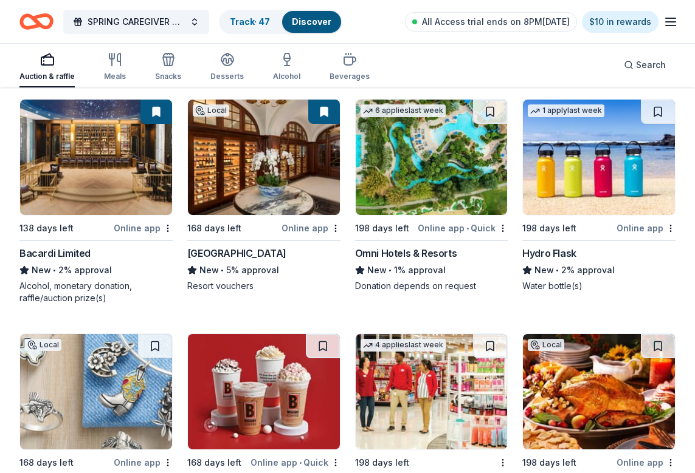
scroll to position [9798, 0]
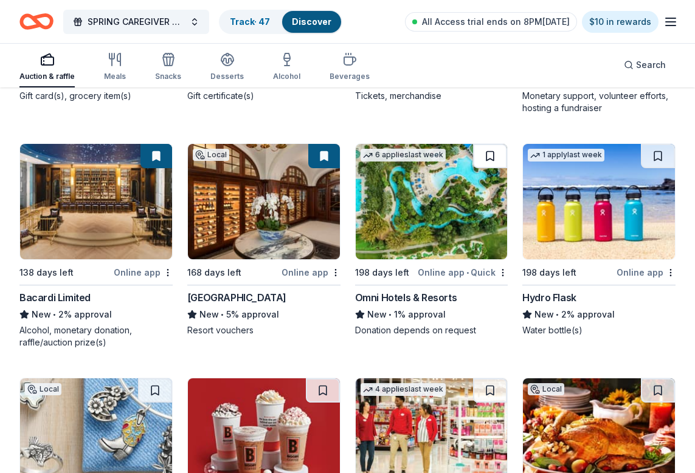
click at [493, 144] on button at bounding box center [490, 156] width 34 height 24
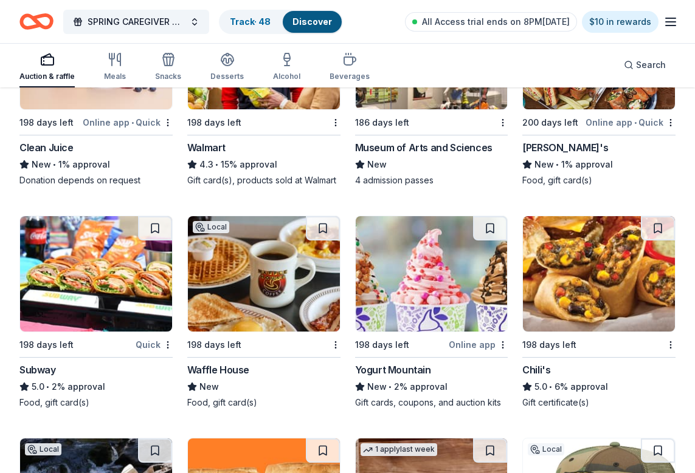
scroll to position [10420, 0]
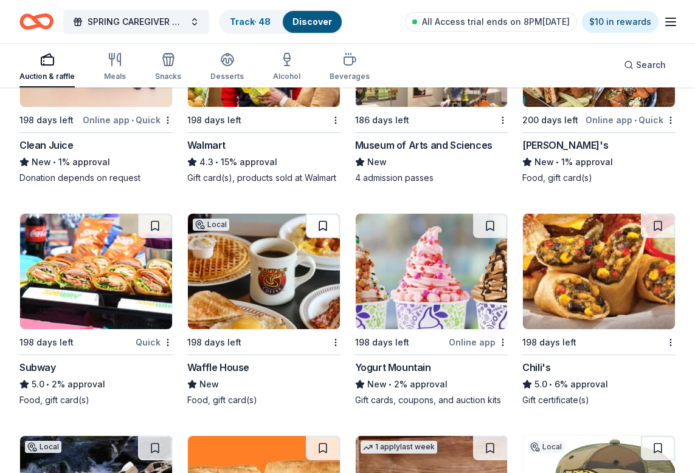
click at [321, 214] on button at bounding box center [323, 226] width 34 height 24
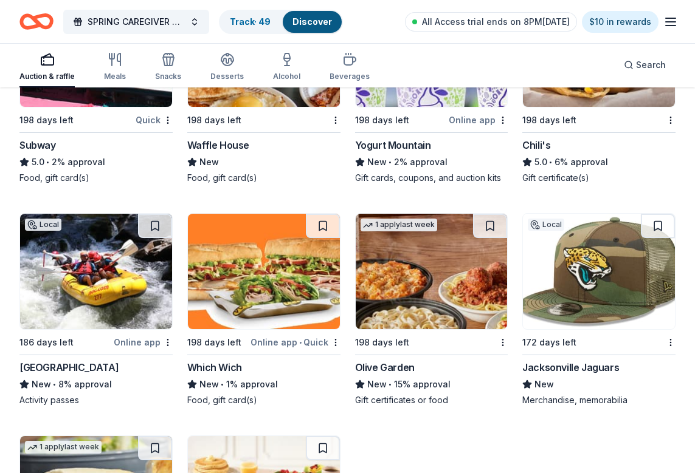
scroll to position [10644, 0]
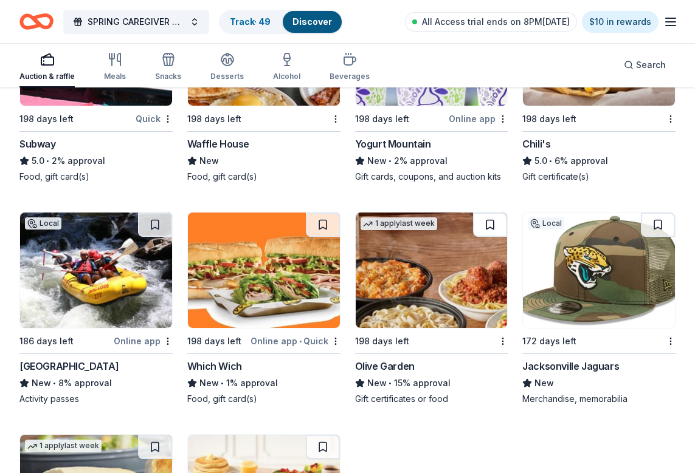
click at [490, 213] on button at bounding box center [490, 225] width 34 height 24
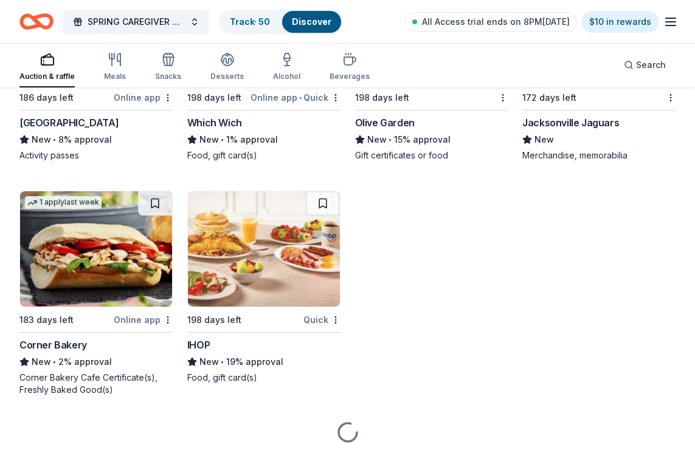
scroll to position [10894, 0]
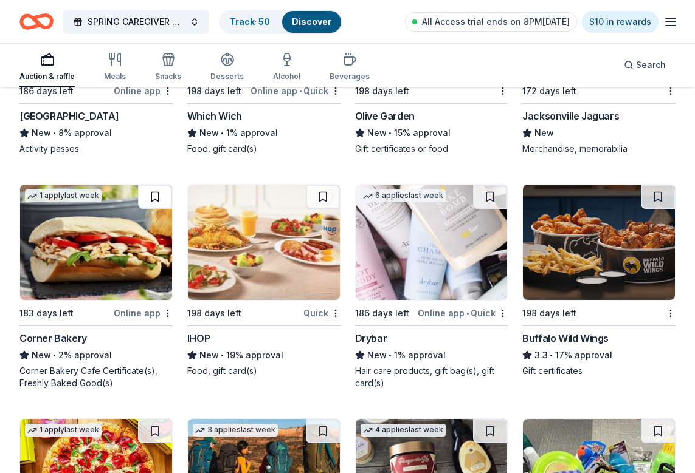
click at [155, 188] on button at bounding box center [155, 197] width 34 height 24
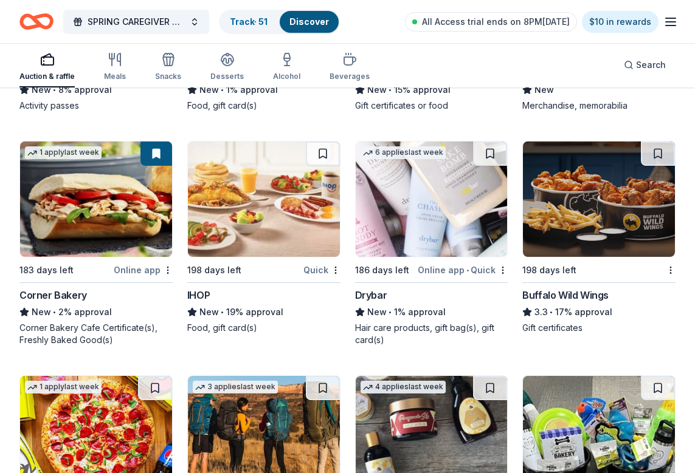
scroll to position [10938, 0]
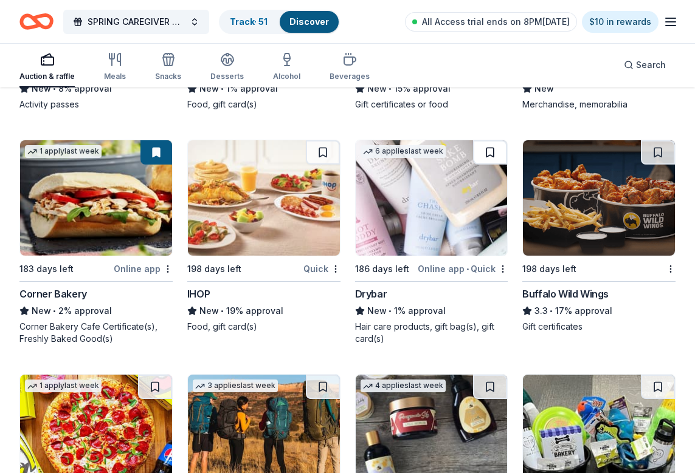
click at [489, 142] on button at bounding box center [490, 152] width 34 height 24
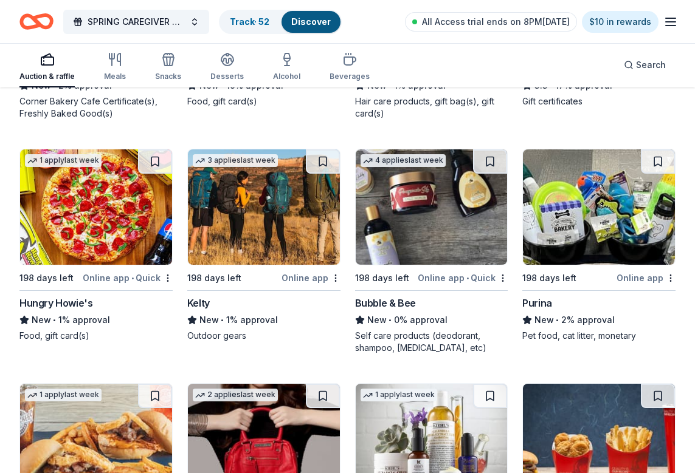
scroll to position [11168, 0]
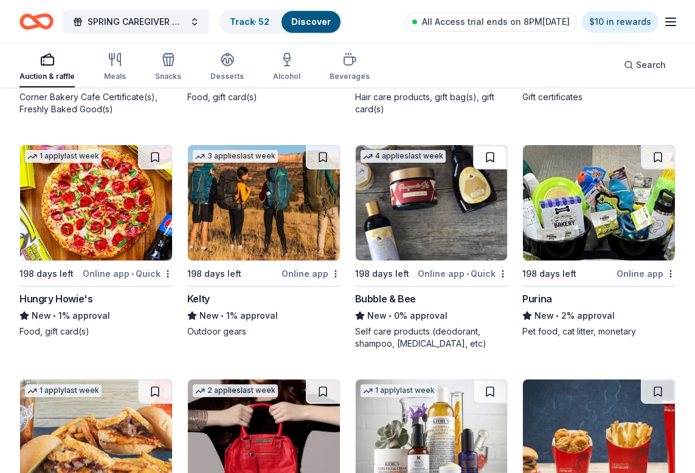
click at [489, 145] on button at bounding box center [490, 157] width 34 height 24
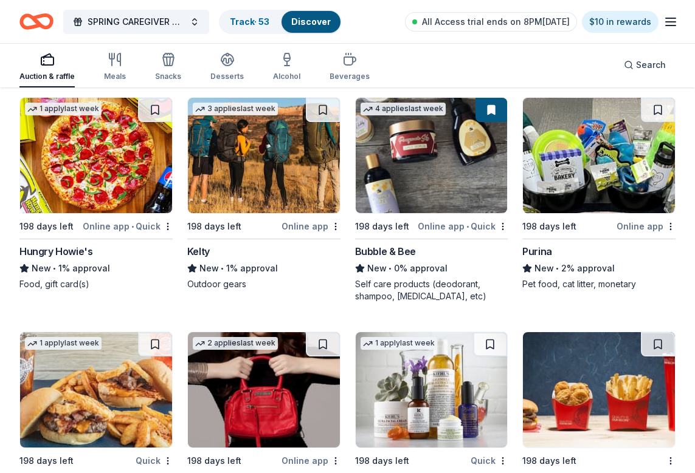
scroll to position [11282, 0]
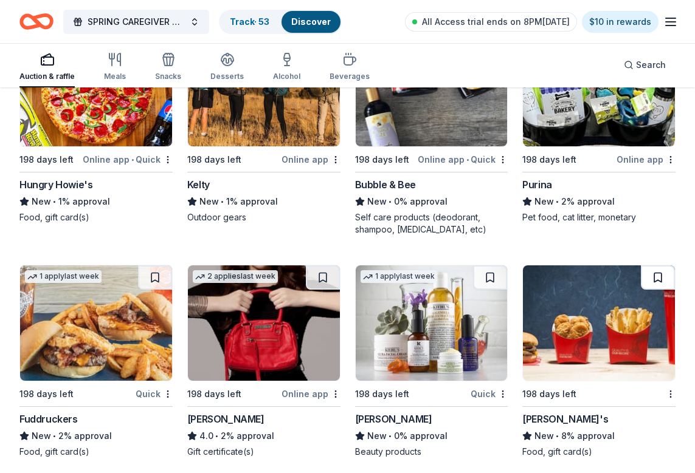
click at [659, 266] on button at bounding box center [658, 278] width 34 height 24
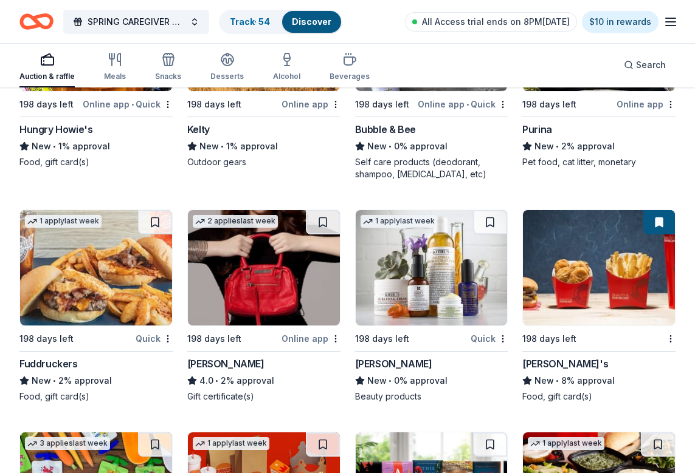
scroll to position [11339, 0]
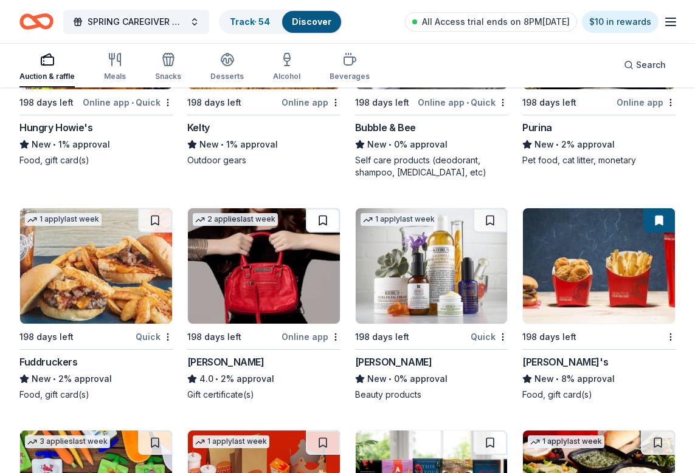
click at [323, 209] on button at bounding box center [323, 220] width 34 height 24
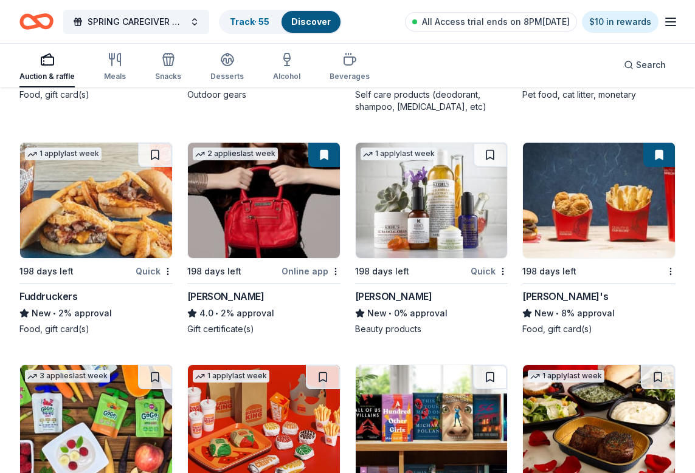
scroll to position [11406, 0]
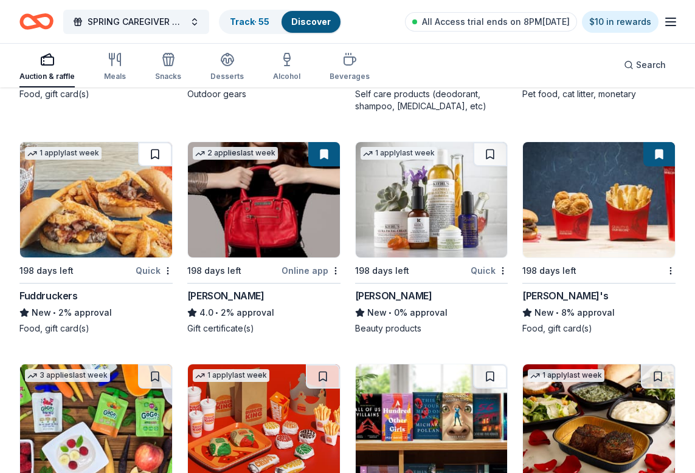
click at [154, 147] on button at bounding box center [155, 154] width 34 height 24
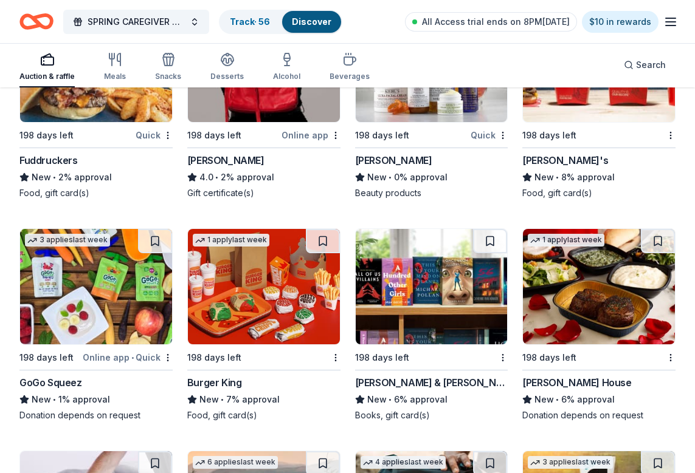
scroll to position [11544, 0]
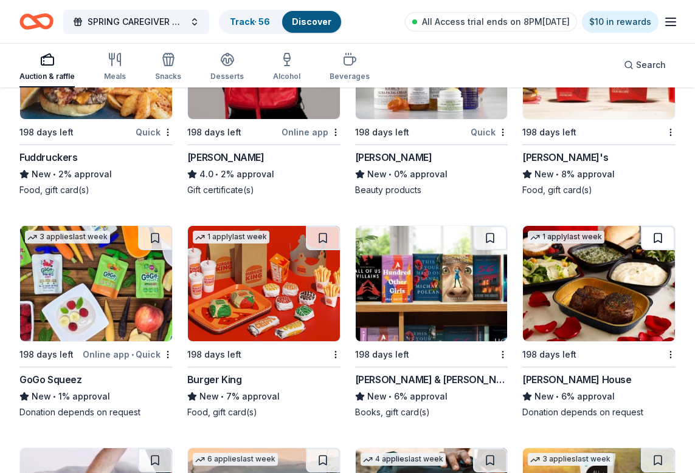
click at [653, 227] on button at bounding box center [658, 238] width 34 height 24
click at [488, 226] on button at bounding box center [490, 238] width 34 height 24
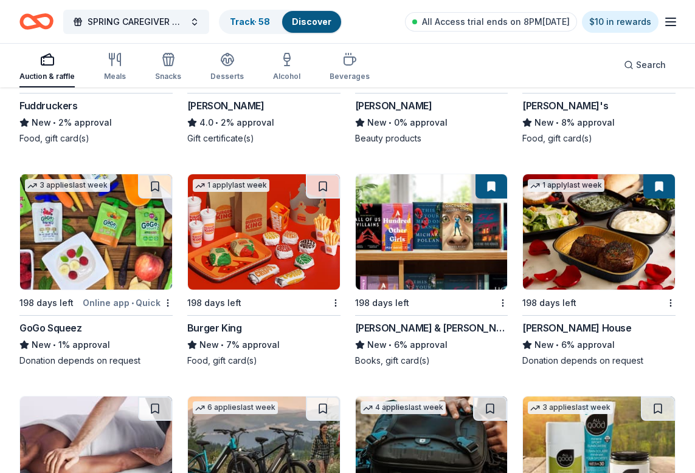
scroll to position [11598, 0]
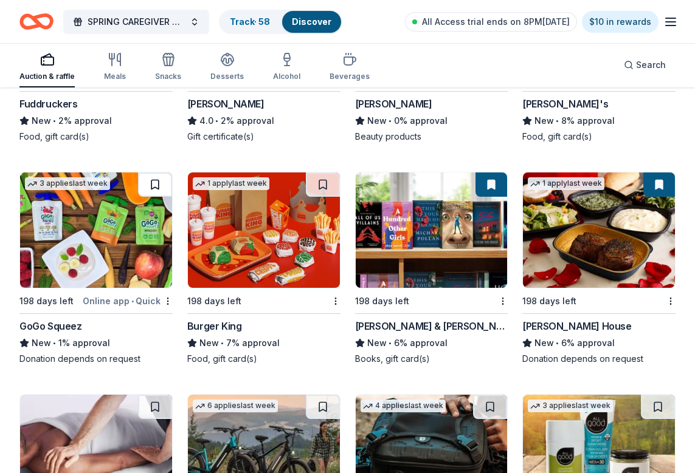
click at [154, 173] on button at bounding box center [155, 185] width 34 height 24
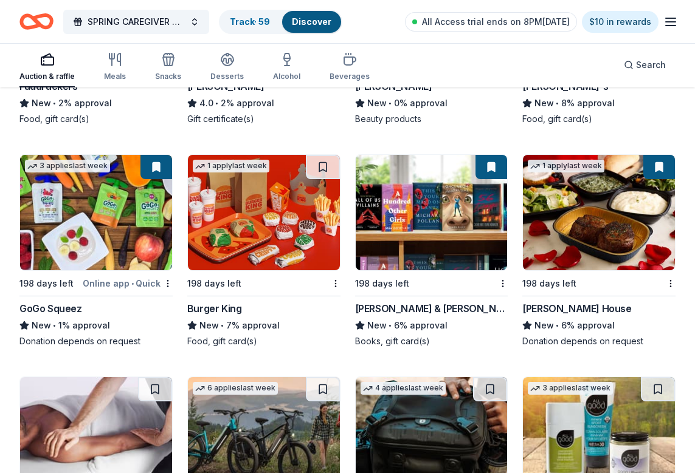
scroll to position [11617, 0]
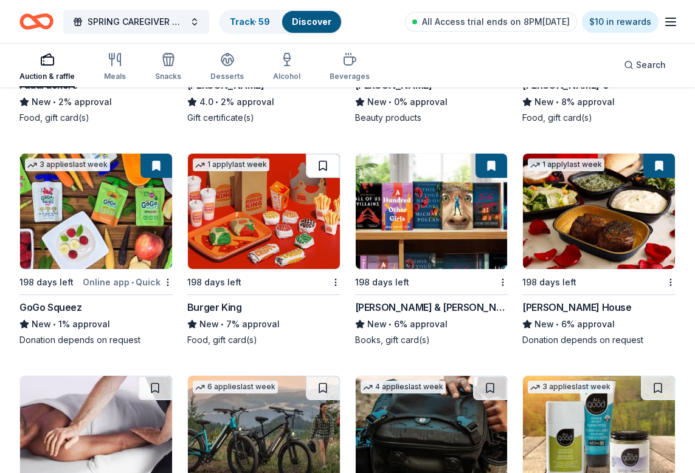
click at [321, 154] on button at bounding box center [323, 166] width 34 height 24
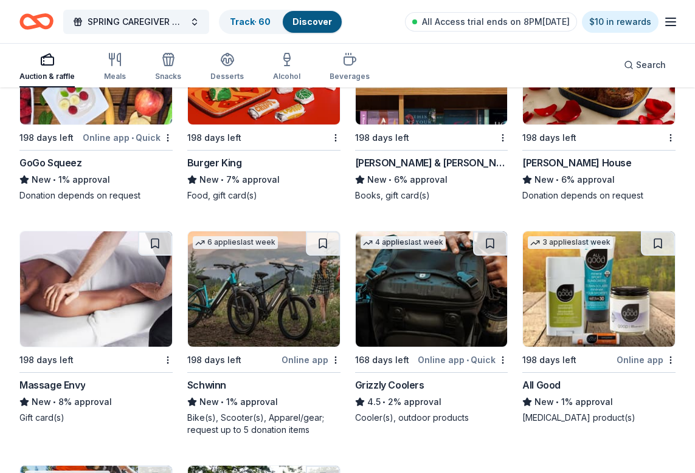
scroll to position [11762, 0]
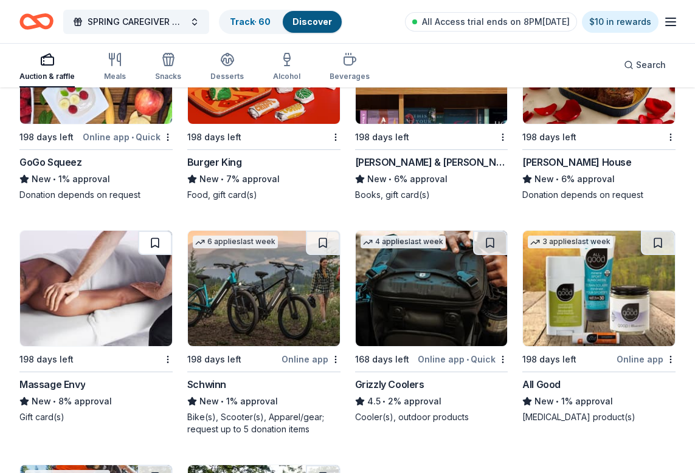
click at [154, 232] on button at bounding box center [155, 243] width 34 height 24
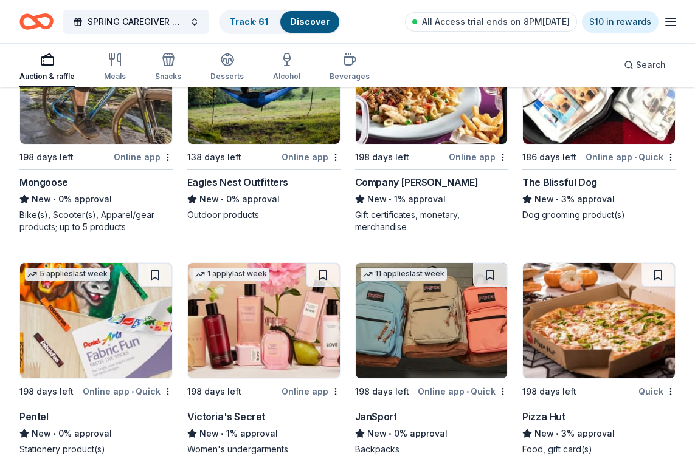
scroll to position [12202, 0]
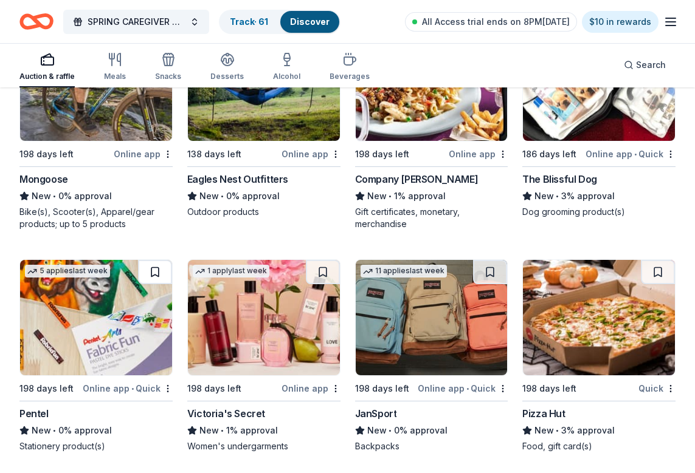
click at [154, 260] on button at bounding box center [155, 272] width 34 height 24
click at [322, 260] on button at bounding box center [323, 272] width 34 height 24
click at [491, 260] on button at bounding box center [490, 272] width 34 height 24
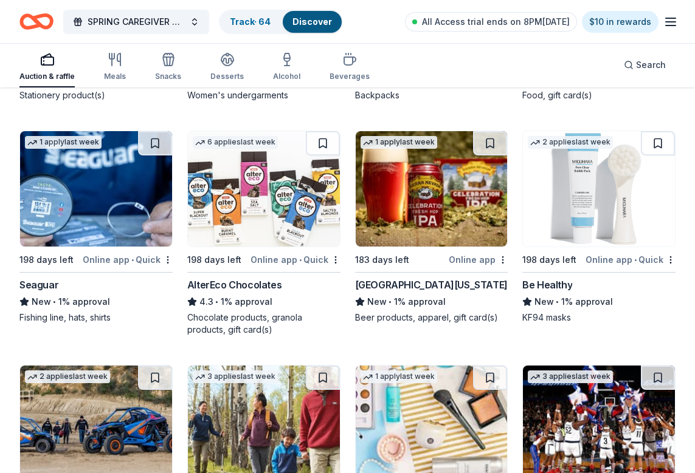
scroll to position [12555, 0]
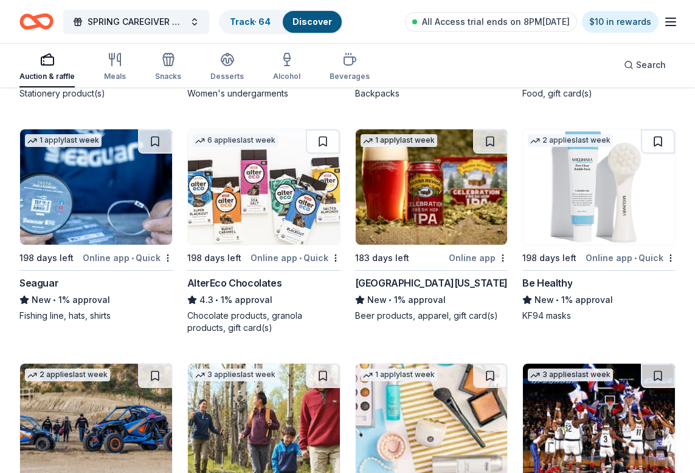
click at [658, 131] on button at bounding box center [658, 141] width 34 height 24
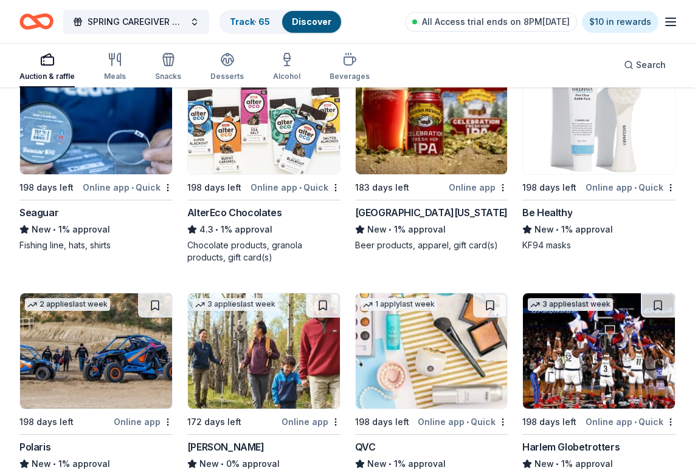
scroll to position [12643, 0]
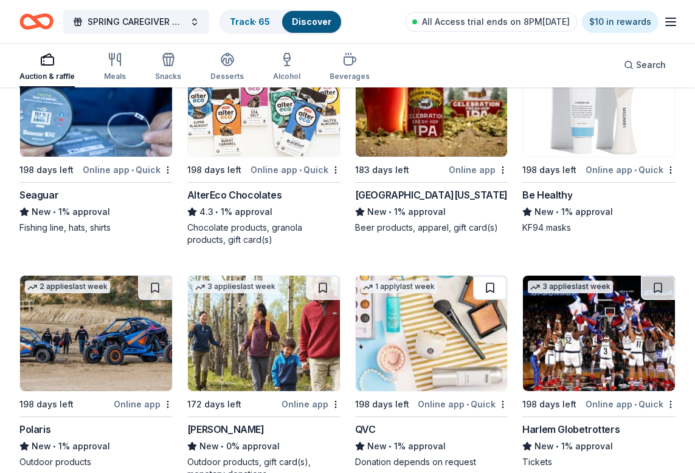
click at [490, 278] on button at bounding box center [490, 288] width 34 height 24
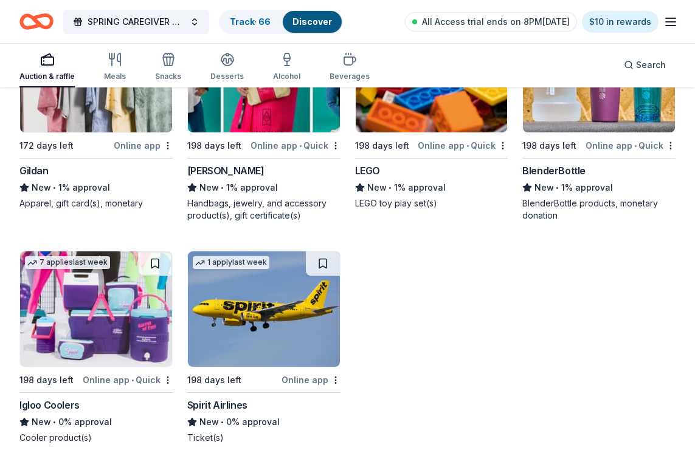
scroll to position [13173, 0]
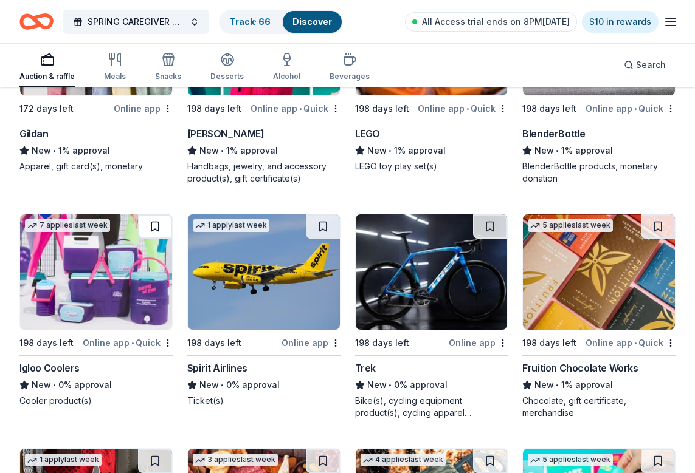
click at [153, 215] on button at bounding box center [155, 227] width 34 height 24
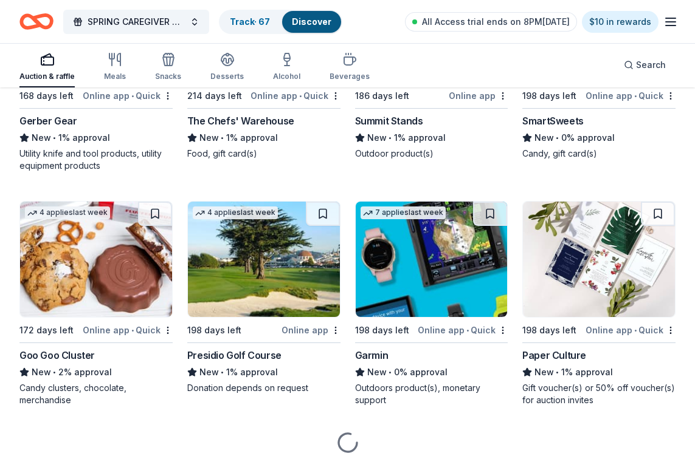
scroll to position [13656, 0]
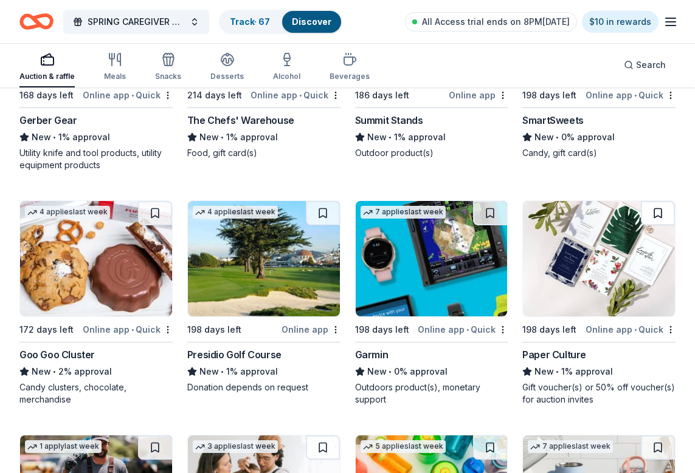
click at [655, 202] on button at bounding box center [658, 213] width 34 height 24
click at [486, 203] on button at bounding box center [490, 213] width 34 height 24
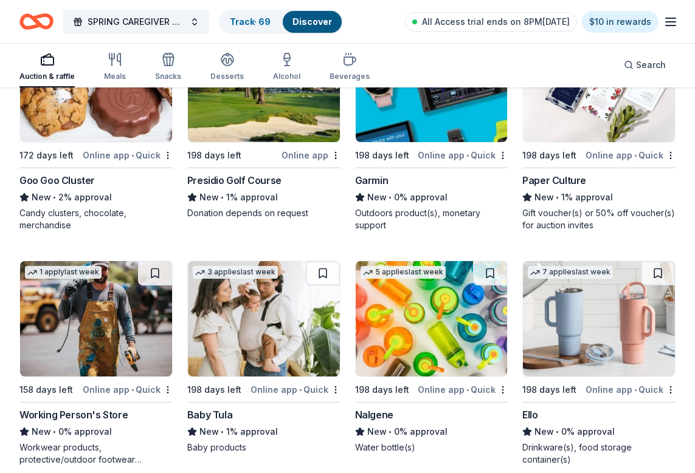
scroll to position [13832, 0]
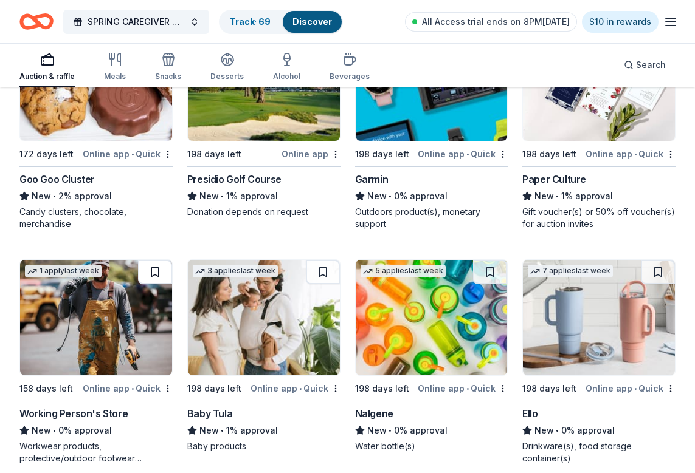
click at [157, 261] on button at bounding box center [155, 272] width 34 height 24
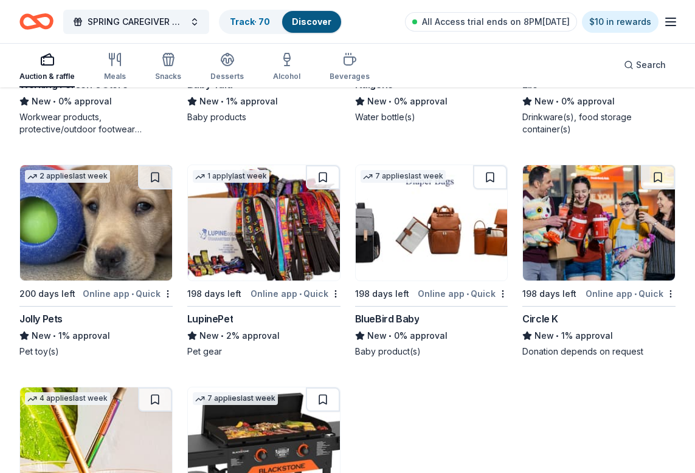
scroll to position [14162, 0]
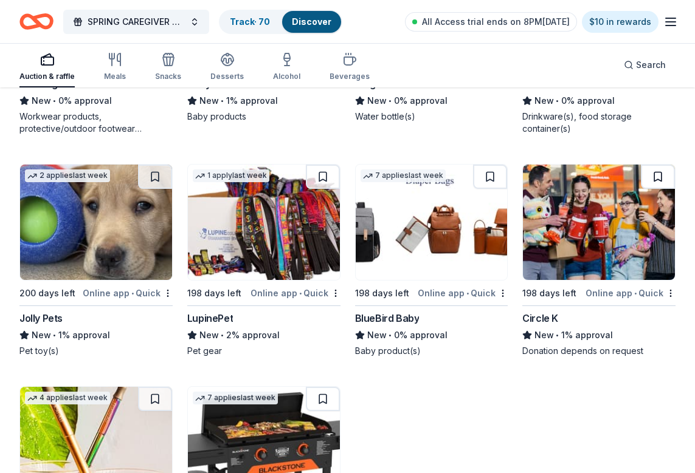
click at [658, 165] on button at bounding box center [658, 177] width 34 height 24
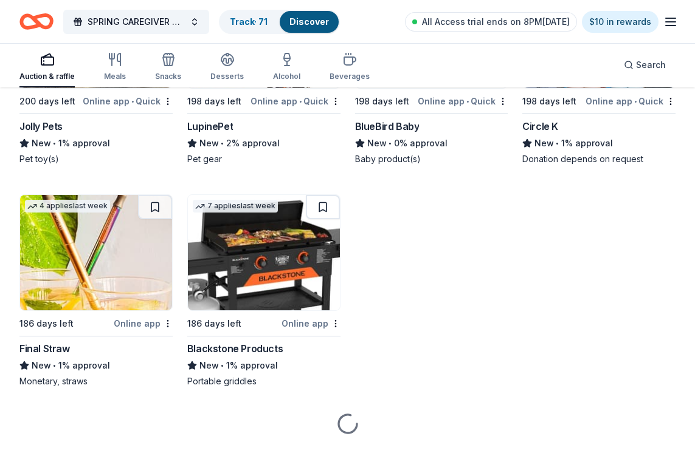
scroll to position [14353, 0]
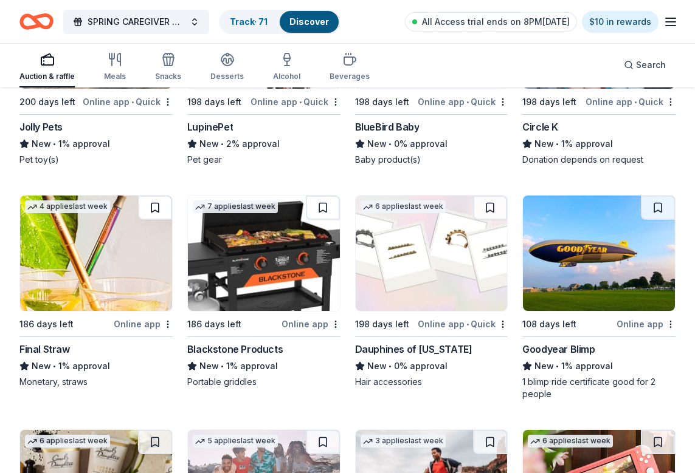
click at [156, 198] on button at bounding box center [155, 208] width 34 height 24
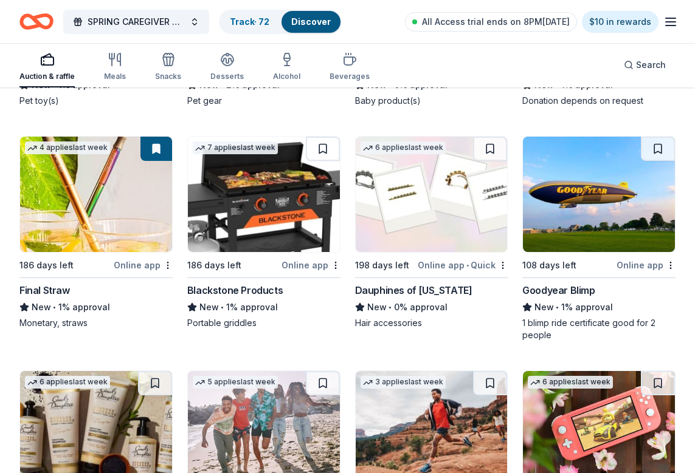
scroll to position [14412, 0]
click at [487, 137] on button at bounding box center [490, 149] width 34 height 24
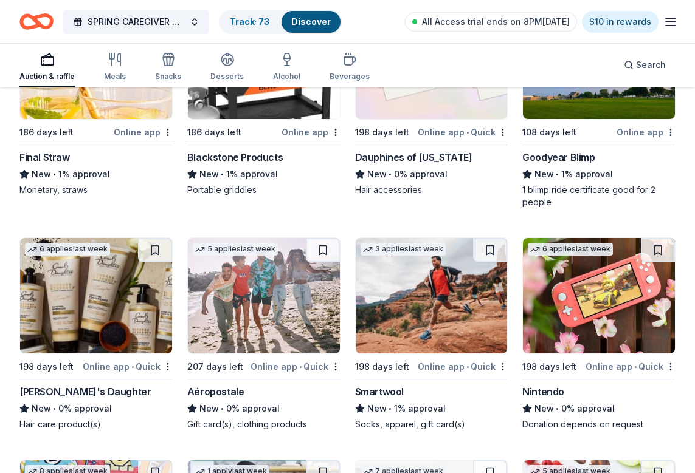
scroll to position [14546, 0]
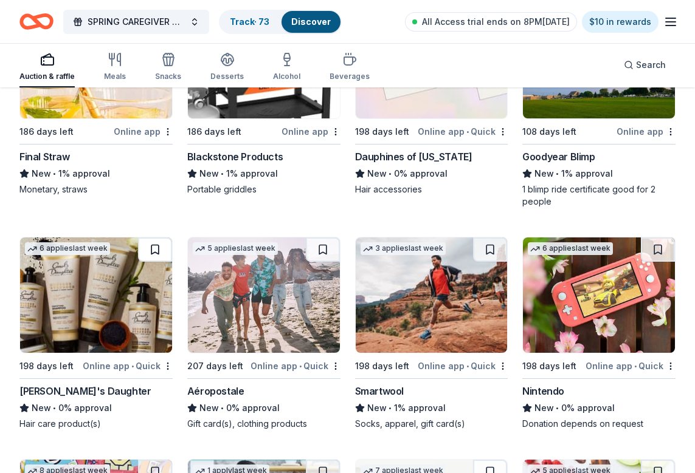
click at [154, 238] on button at bounding box center [155, 250] width 34 height 24
click at [317, 238] on button at bounding box center [323, 250] width 34 height 24
click at [490, 238] on button at bounding box center [490, 250] width 34 height 24
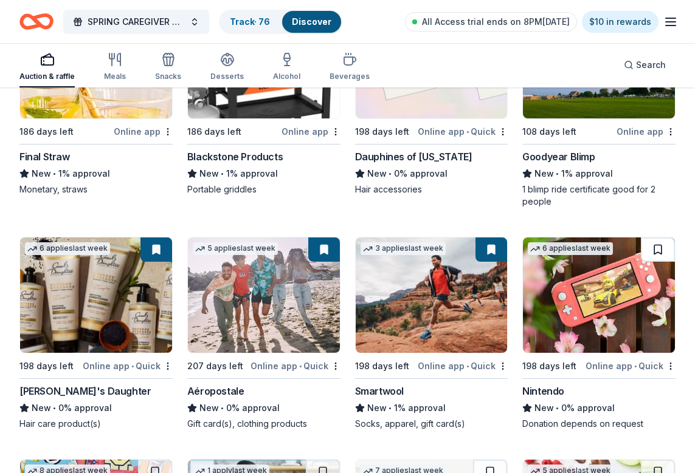
click at [657, 238] on button at bounding box center [658, 250] width 34 height 24
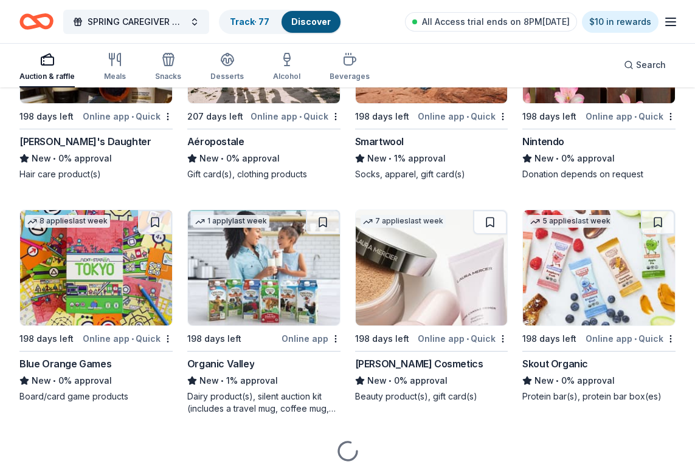
scroll to position [14797, 0]
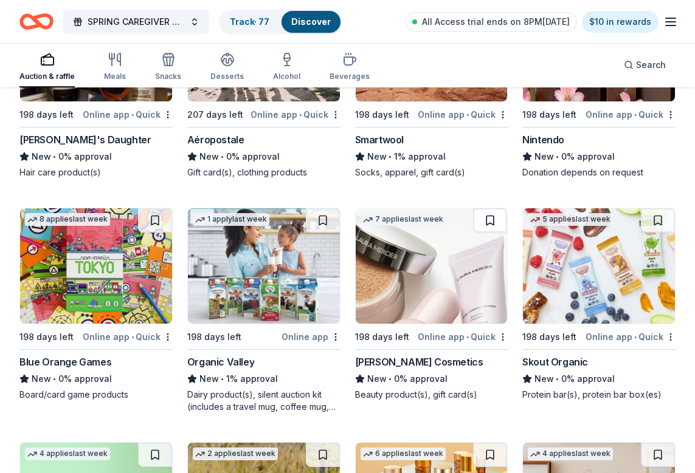
click at [489, 208] on button at bounding box center [490, 220] width 34 height 24
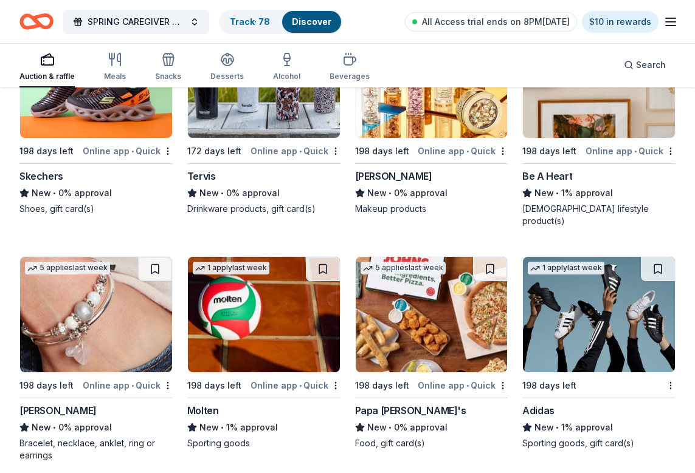
scroll to position [15218, 0]
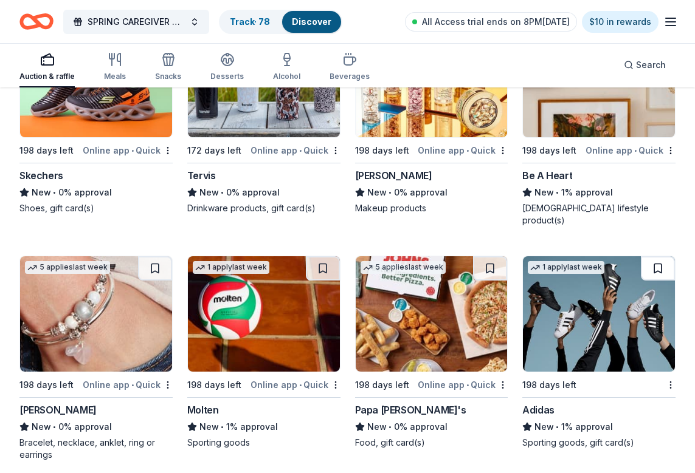
click at [654, 256] on button at bounding box center [658, 268] width 34 height 24
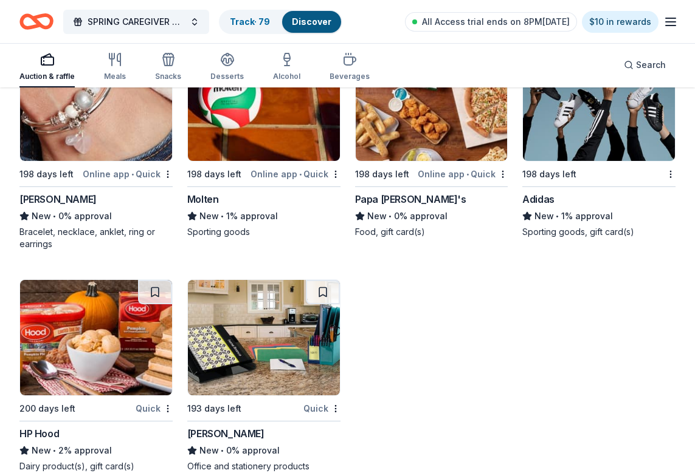
scroll to position [15429, 0]
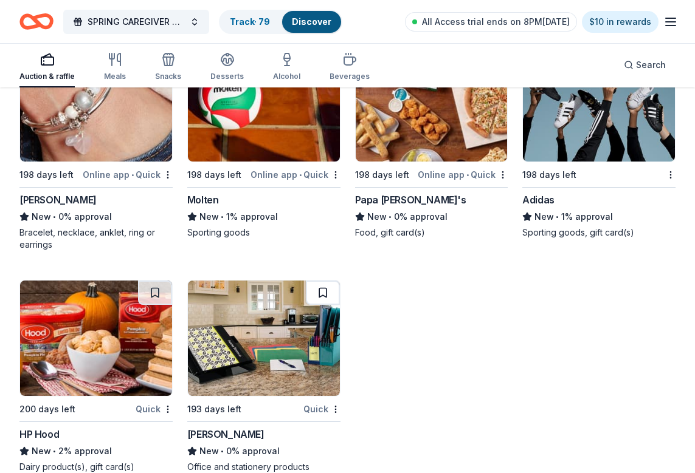
click at [323, 281] on button at bounding box center [323, 293] width 34 height 24
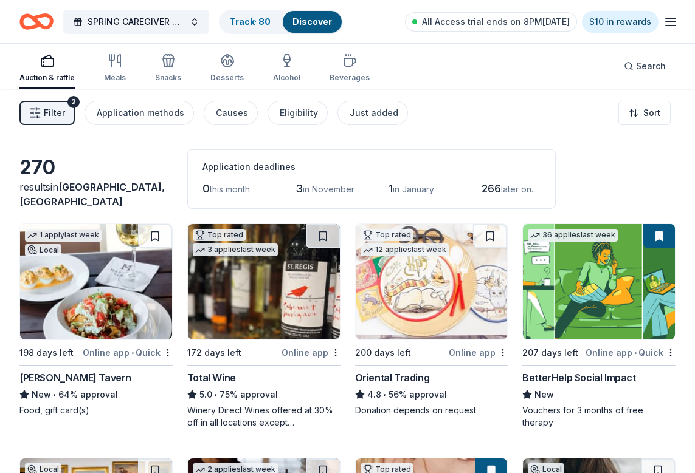
scroll to position [0, 0]
